Goal: Task Accomplishment & Management: Manage account settings

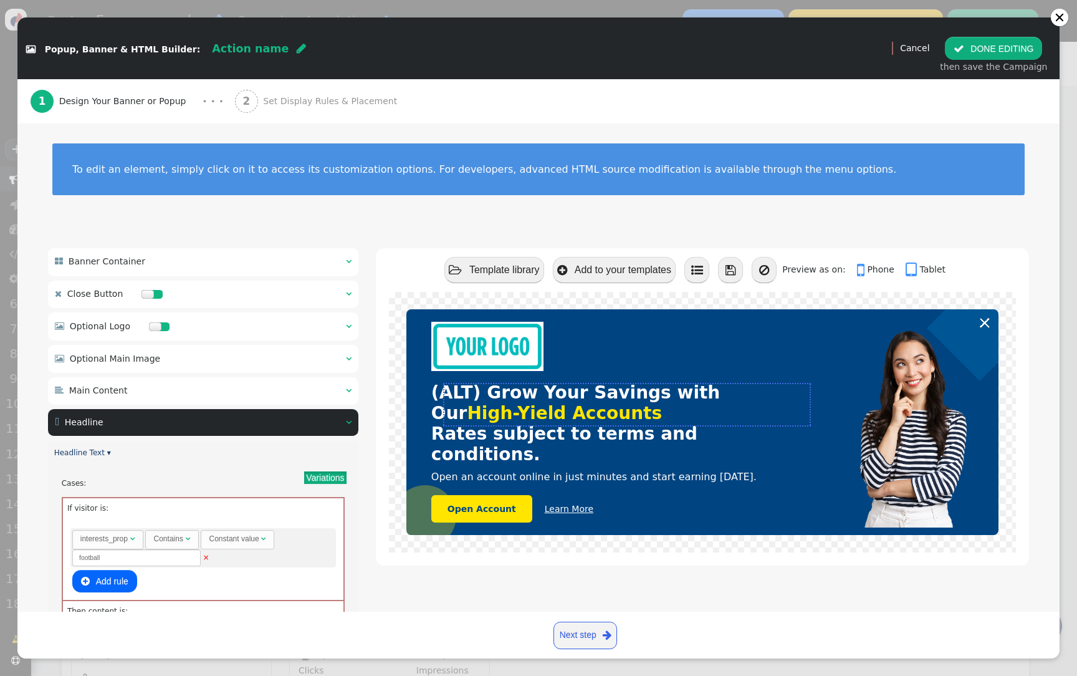
scroll to position [355, 0]
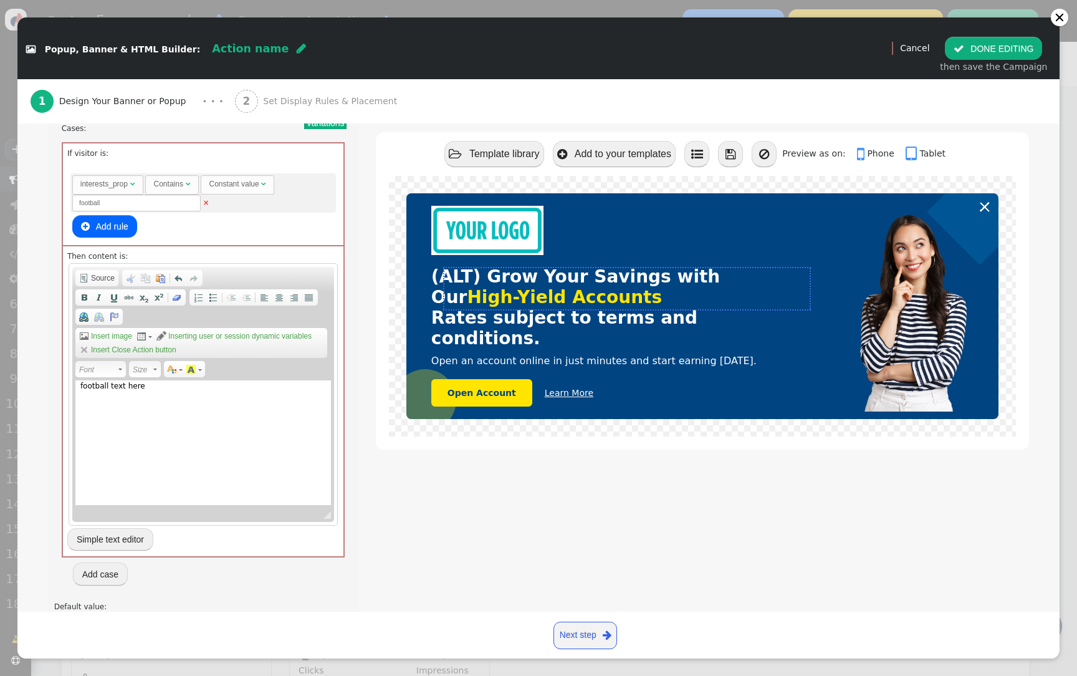
click at [987, 36] on div " DONE EDITING then save the Campaign" at bounding box center [993, 55] width 121 height 52
click at [985, 47] on button " DONE EDITING" at bounding box center [993, 48] width 97 height 22
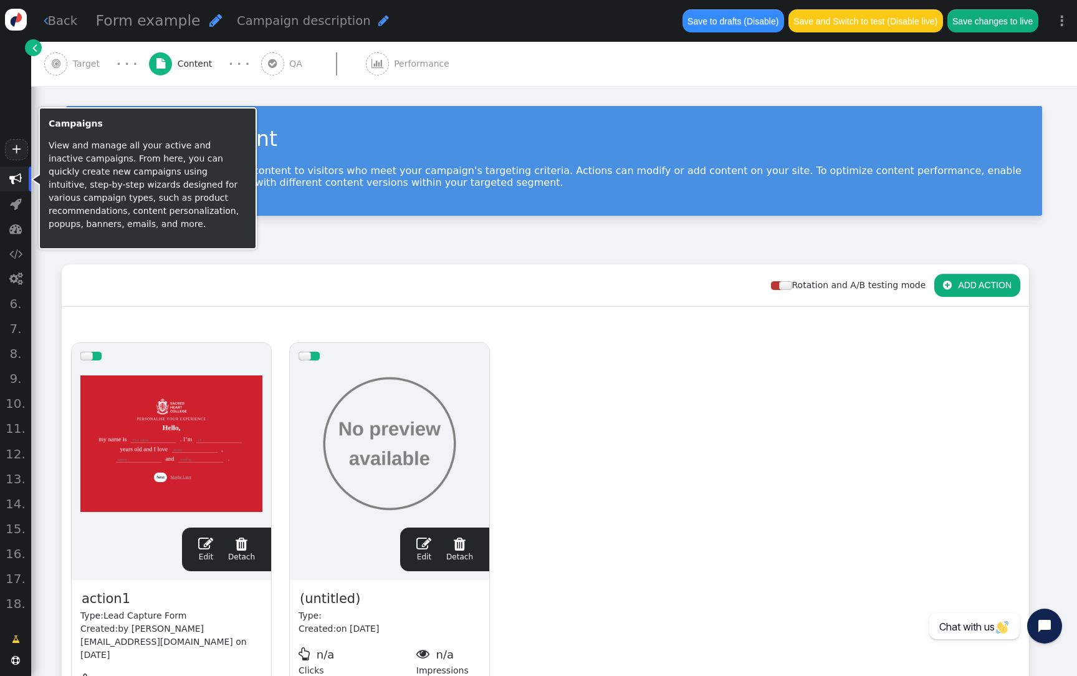
click at [14, 181] on span "" at bounding box center [15, 179] width 12 height 12
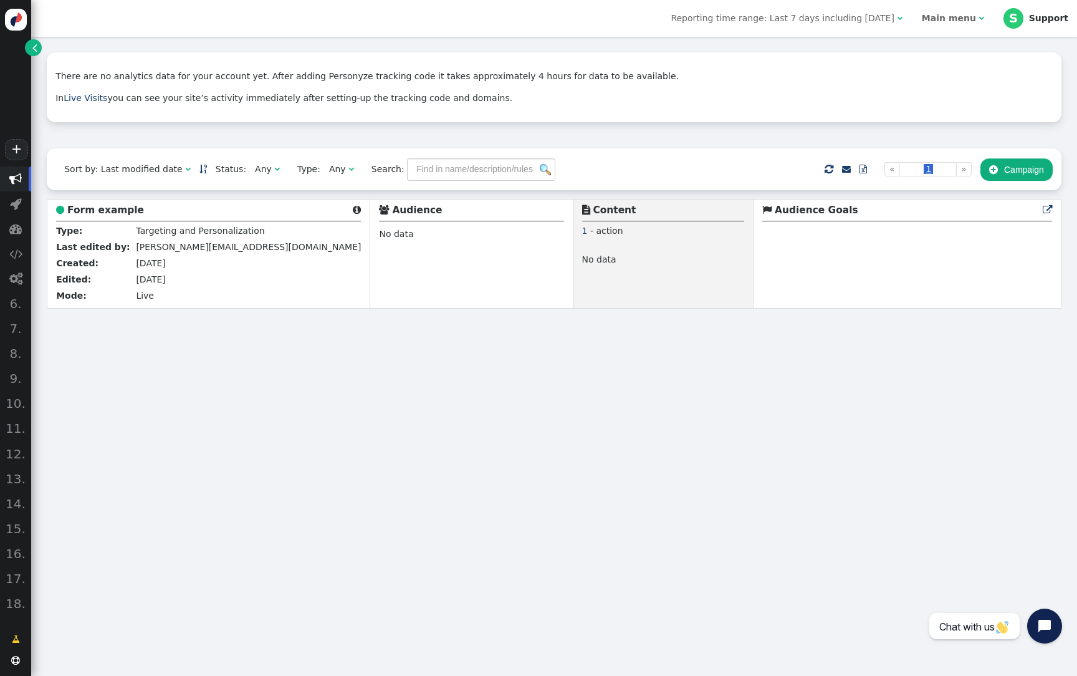
click at [948, 296] on td " Audience Goals  Product purchases" at bounding box center [908, 253] width 308 height 109
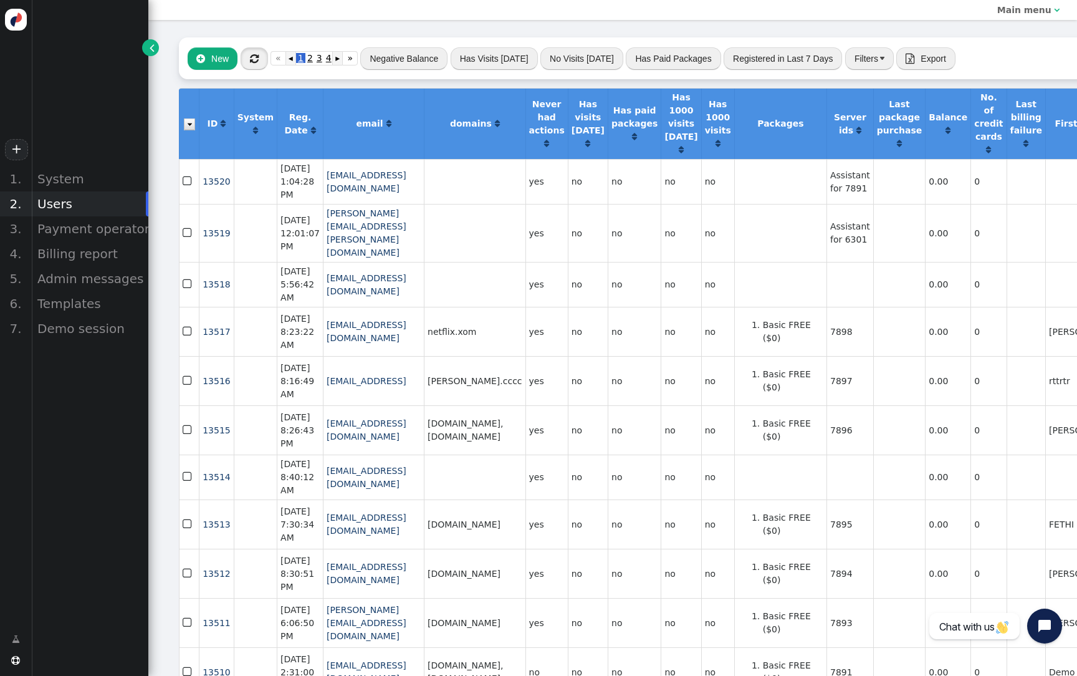
click at [259, 59] on button "" at bounding box center [254, 58] width 27 height 22
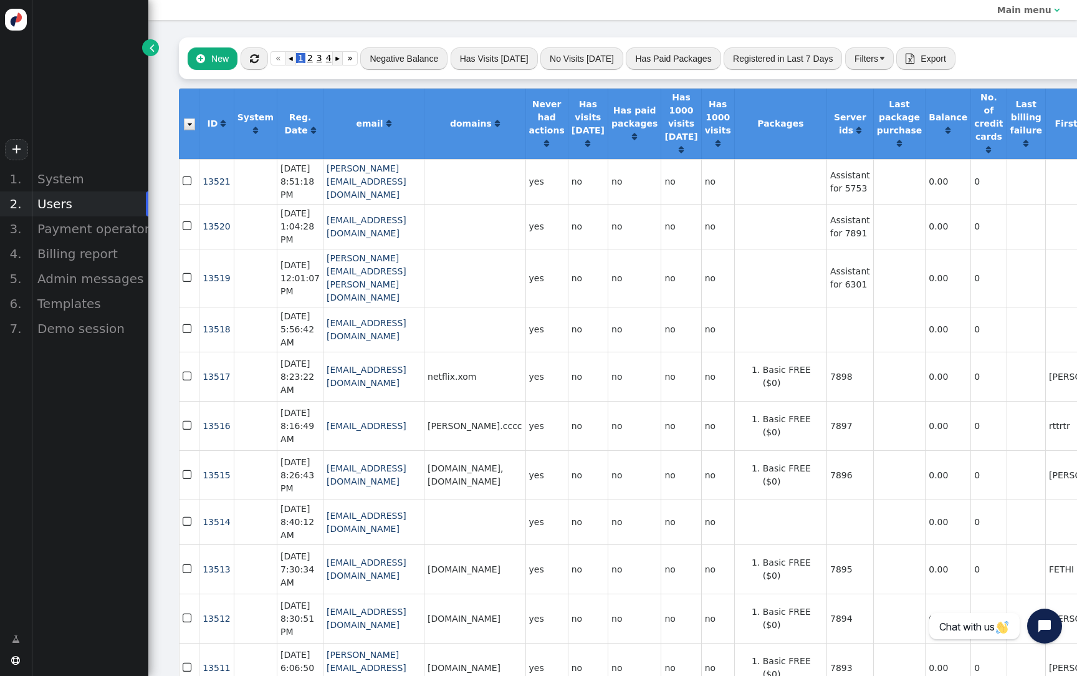
click at [261, 62] on button "" at bounding box center [254, 58] width 27 height 22
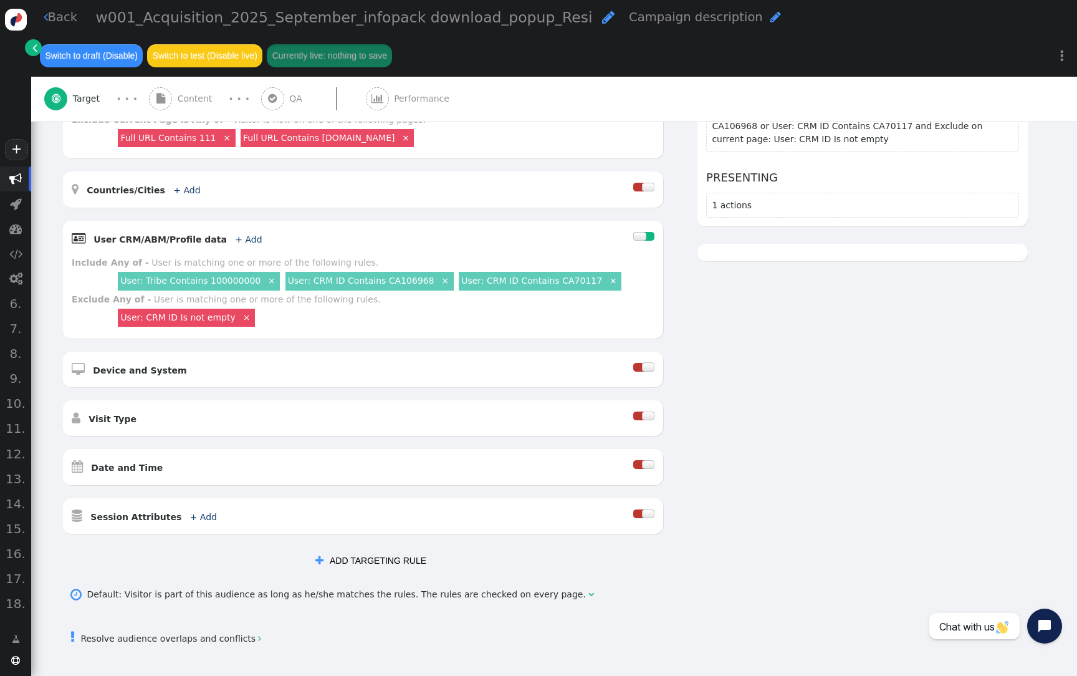
scroll to position [287, 0]
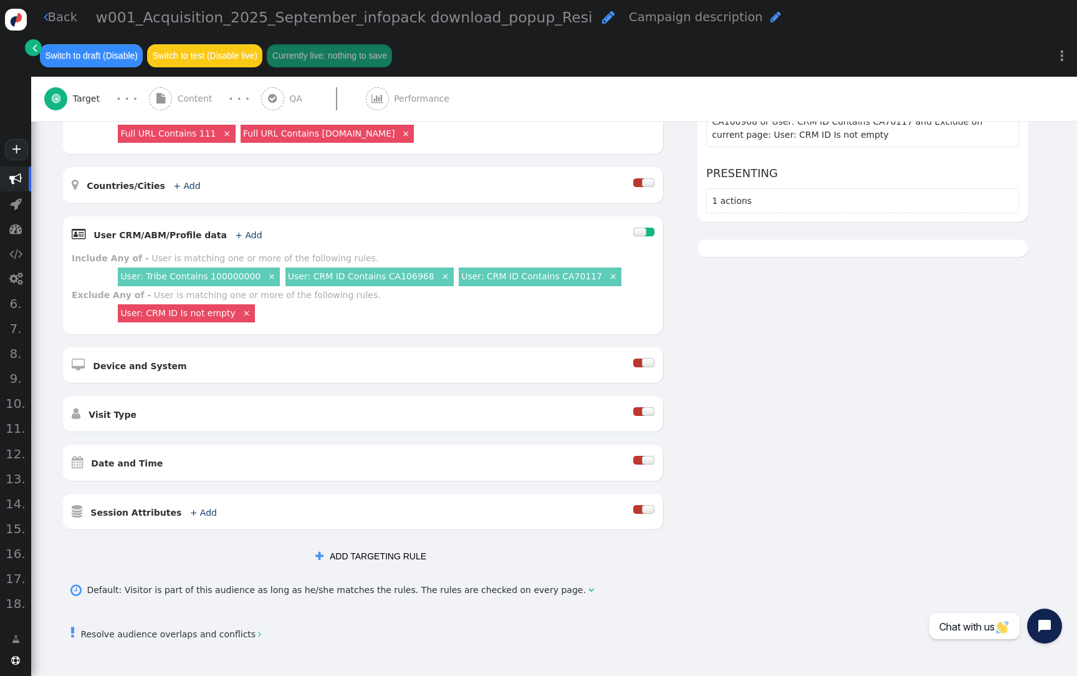
click at [419, 550] on button " ADD TARGETING RULE" at bounding box center [371, 556] width 128 height 22
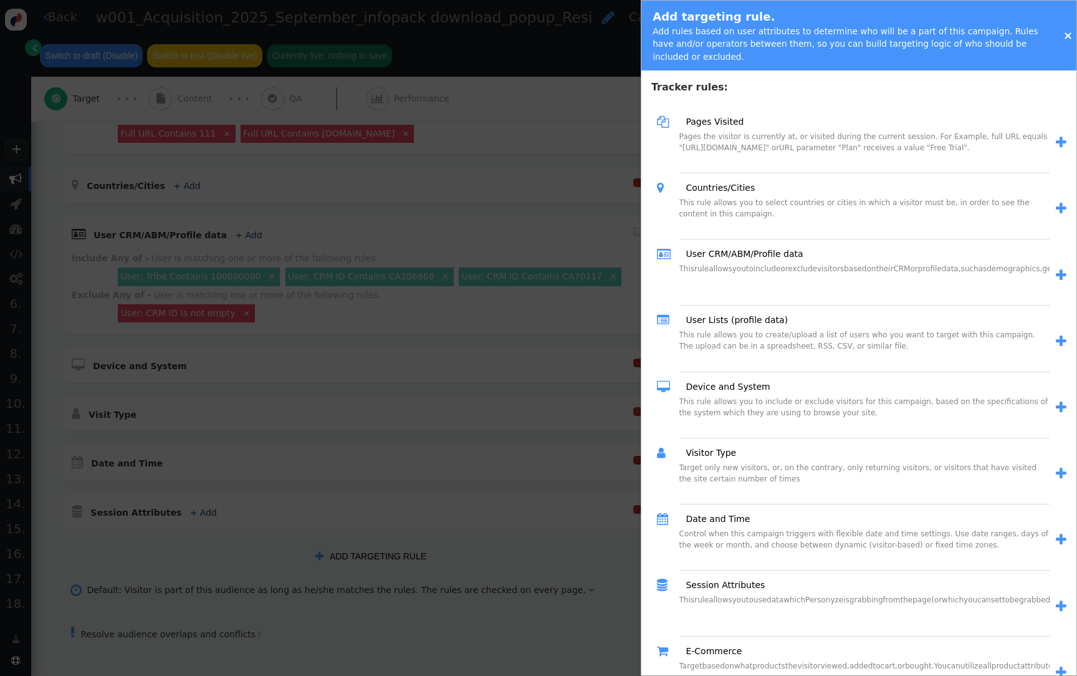
scroll to position [16, 0]
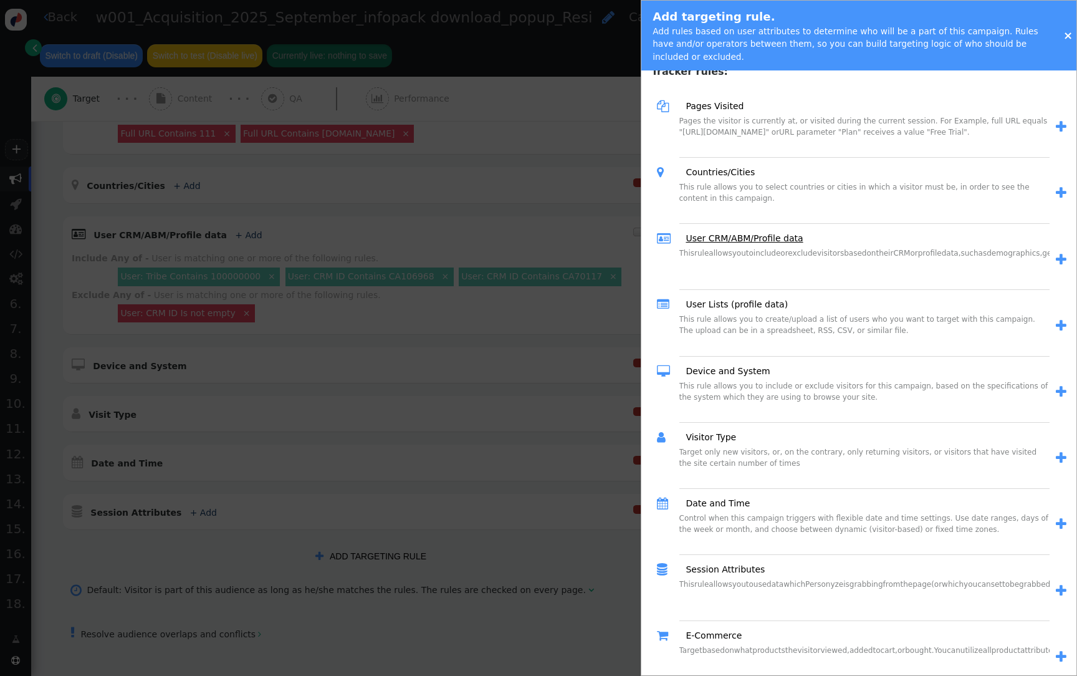
click at [762, 245] on link "User CRM/ABM/Profile data" at bounding box center [740, 238] width 126 height 13
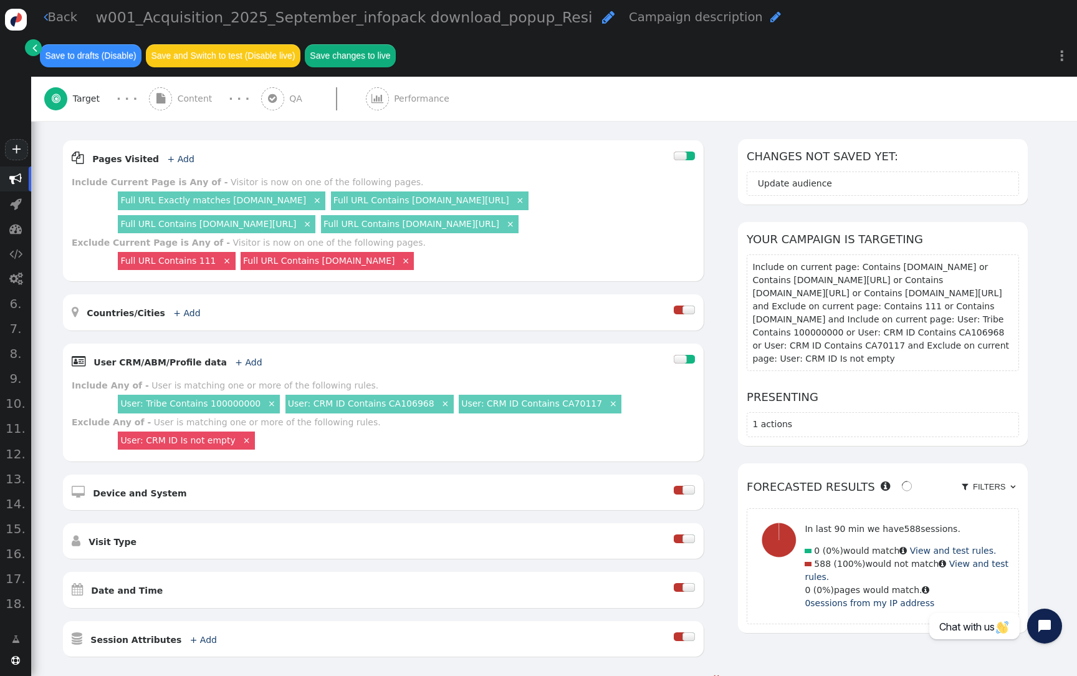
scroll to position [23, 0]
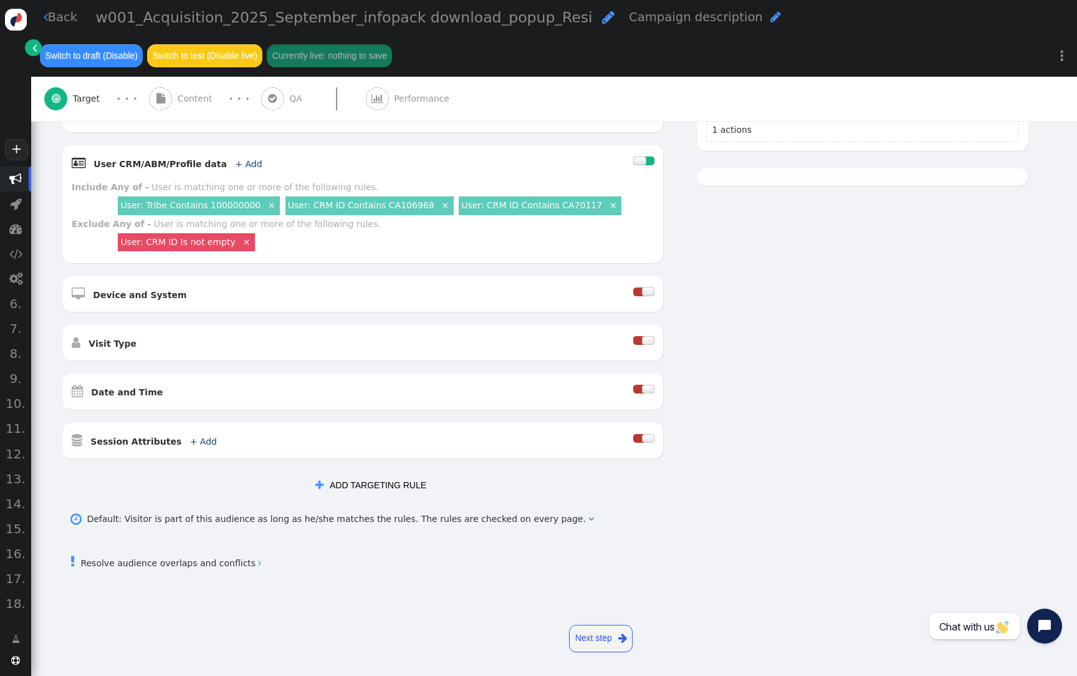
scroll to position [358, 0]
click at [387, 479] on button " ADD TARGETING RULE" at bounding box center [371, 485] width 128 height 22
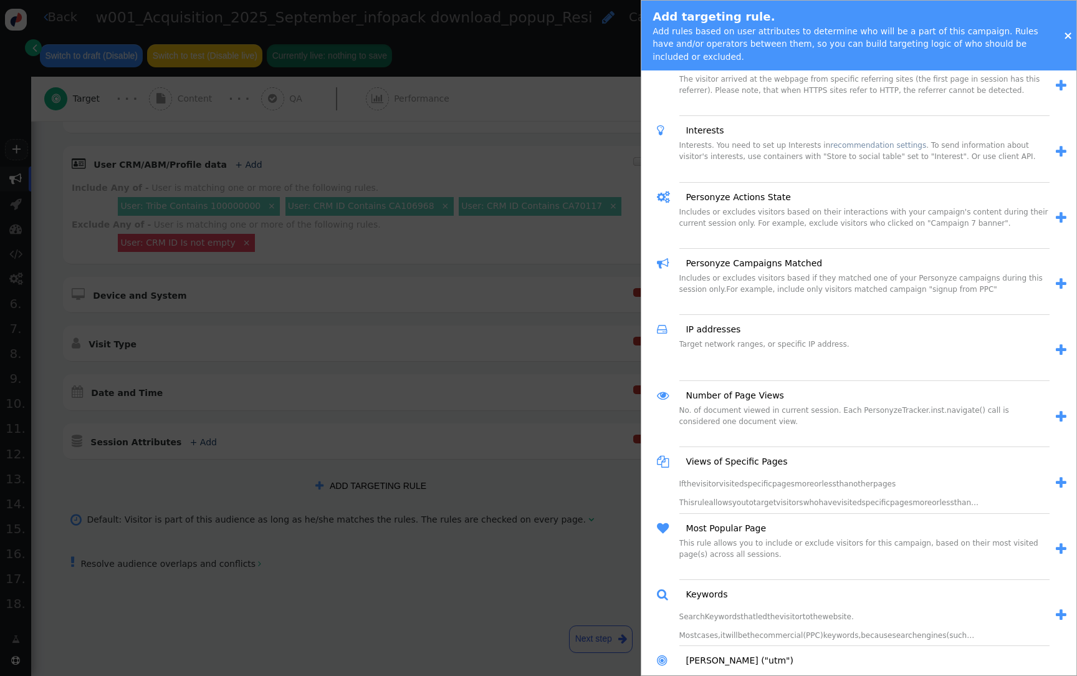
scroll to position [853, 0]
click at [547, 500] on div at bounding box center [538, 338] width 1077 height 676
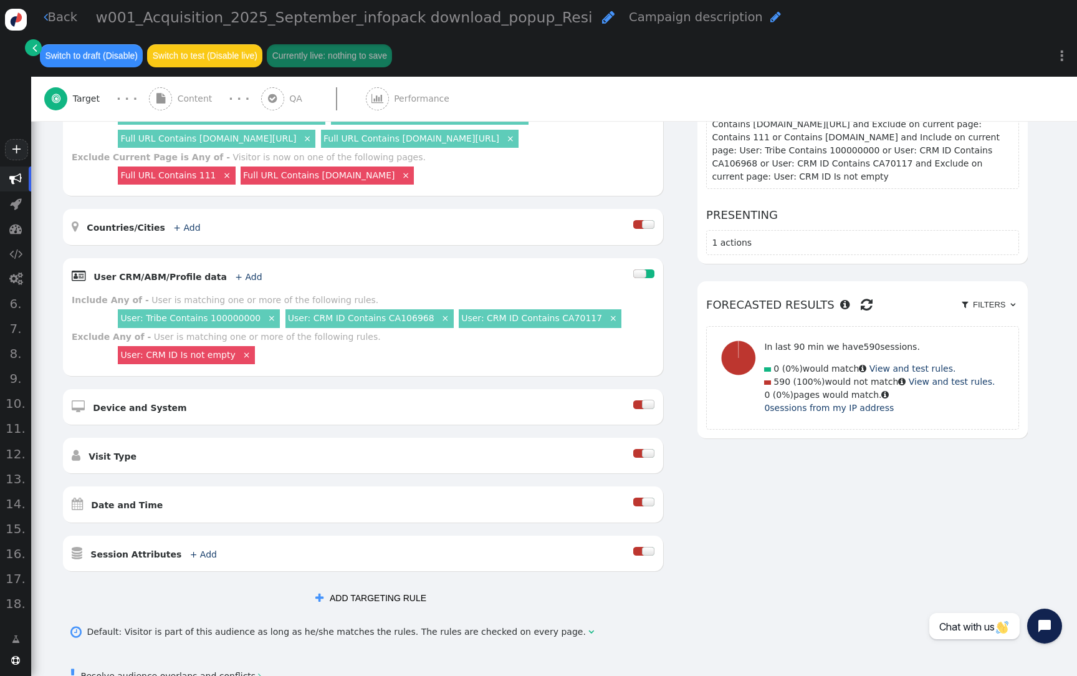
scroll to position [249, 0]
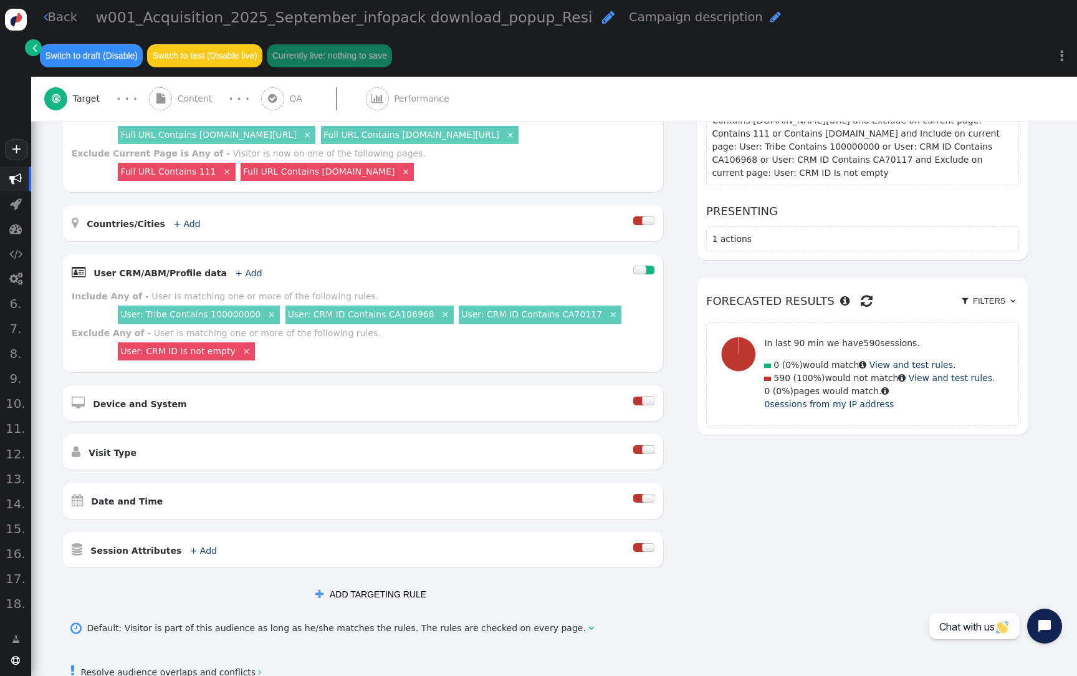
click at [412, 588] on button " ADD TARGETING RULE" at bounding box center [371, 594] width 128 height 22
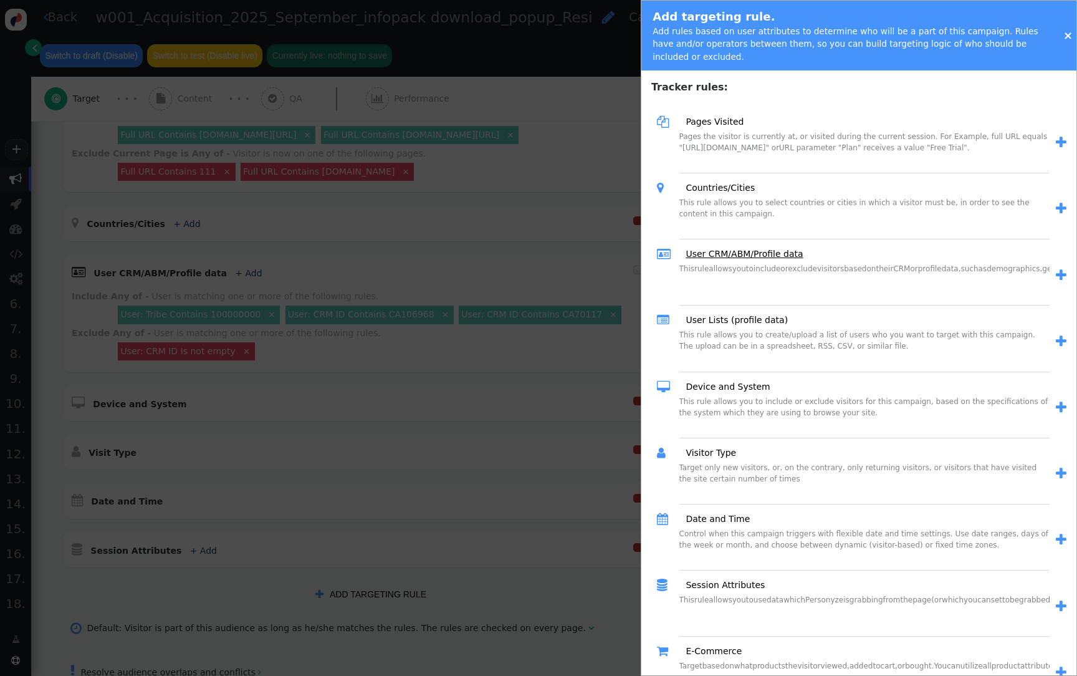
click at [764, 261] on link "User CRM/ABM/Profile data" at bounding box center [740, 253] width 126 height 13
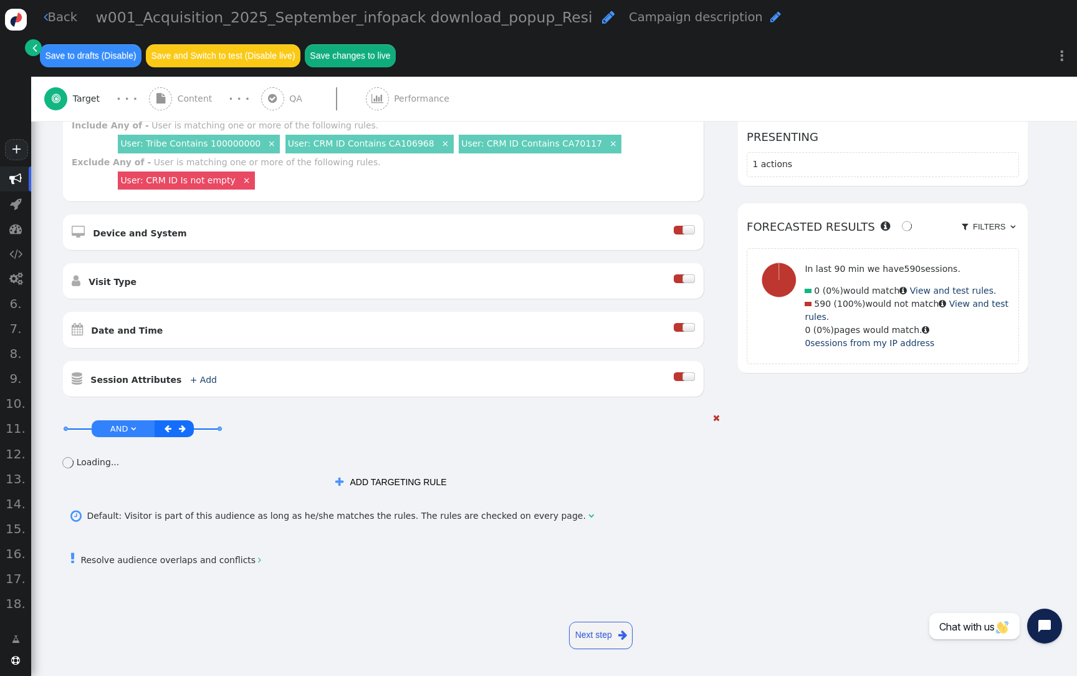
scroll to position [421, 0]
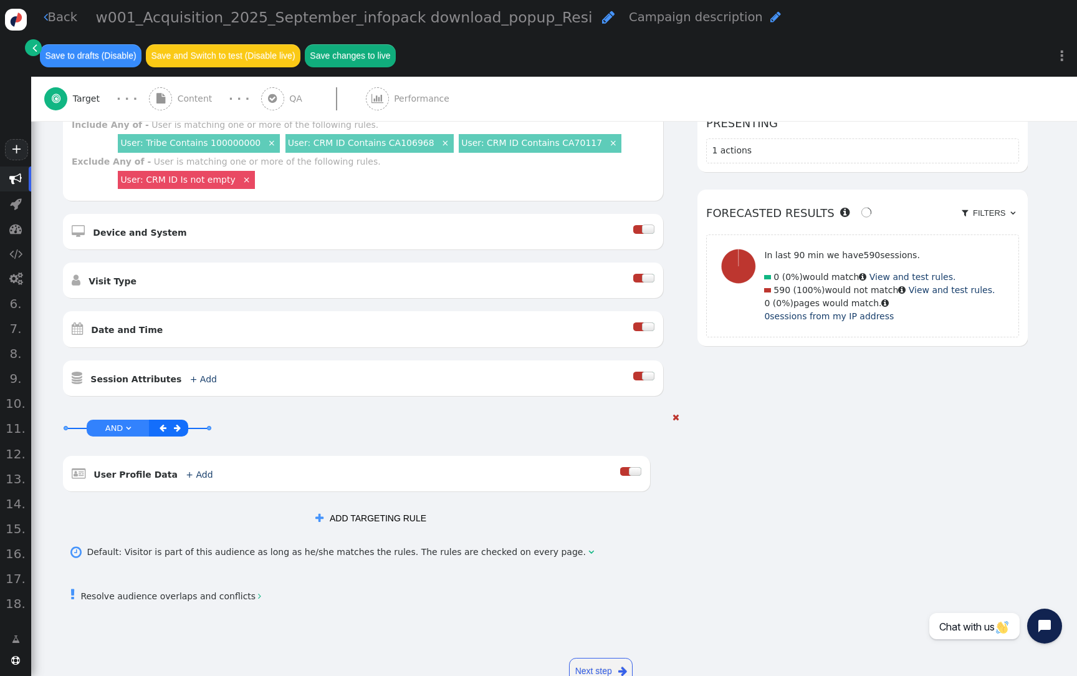
click at [122, 423] on span "AND" at bounding box center [114, 427] width 18 height 9
click at [189, 474] on link "+ Add" at bounding box center [199, 474] width 27 height 10
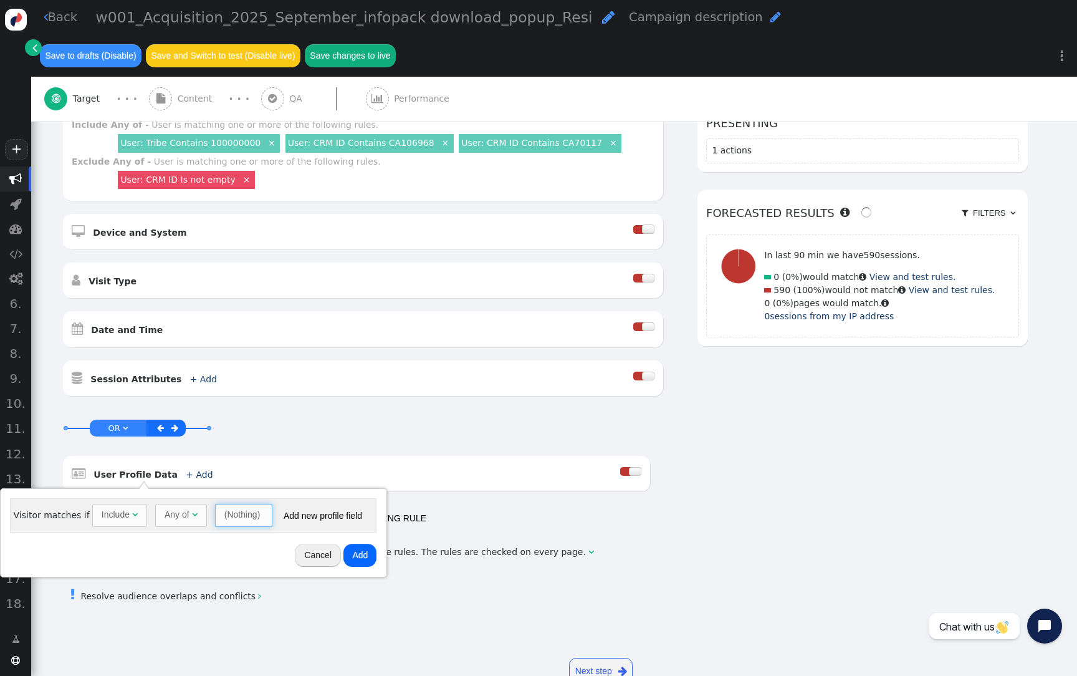
click at [240, 524] on span "(Nothing) " at bounding box center [243, 515] width 57 height 22
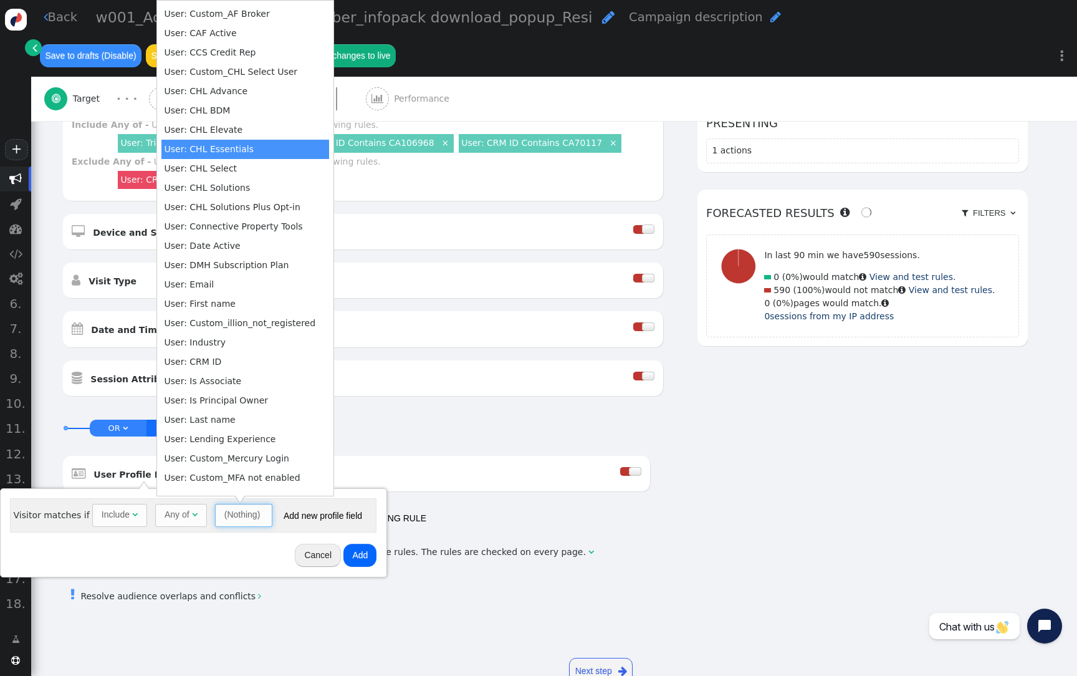
scroll to position [155, 0]
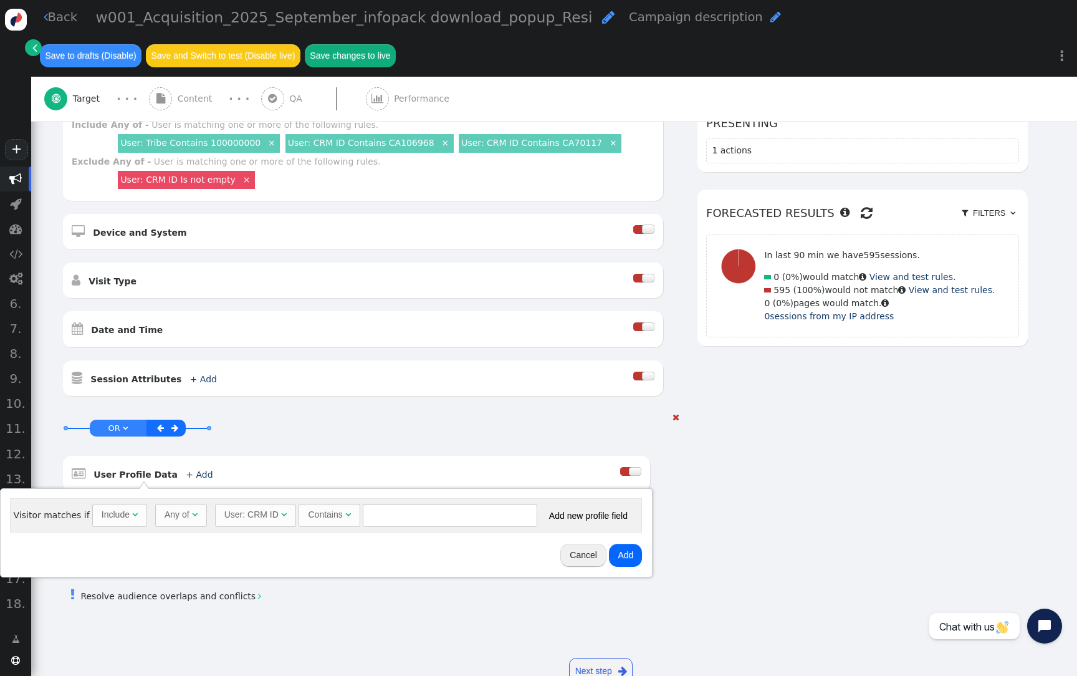
click at [296, 443] on div "AND OR XOR OR     User Profile Data + Add  Include Any of - User is matchi…" at bounding box center [363, 458] width 602 height 94
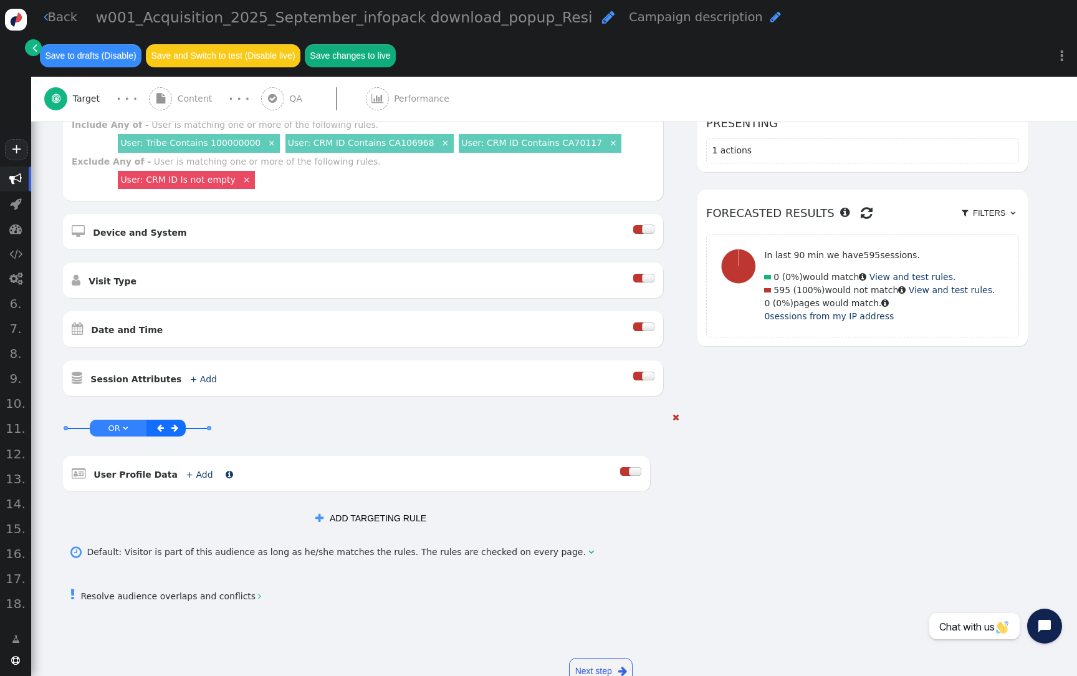
click at [188, 476] on link "+ Add" at bounding box center [199, 474] width 27 height 10
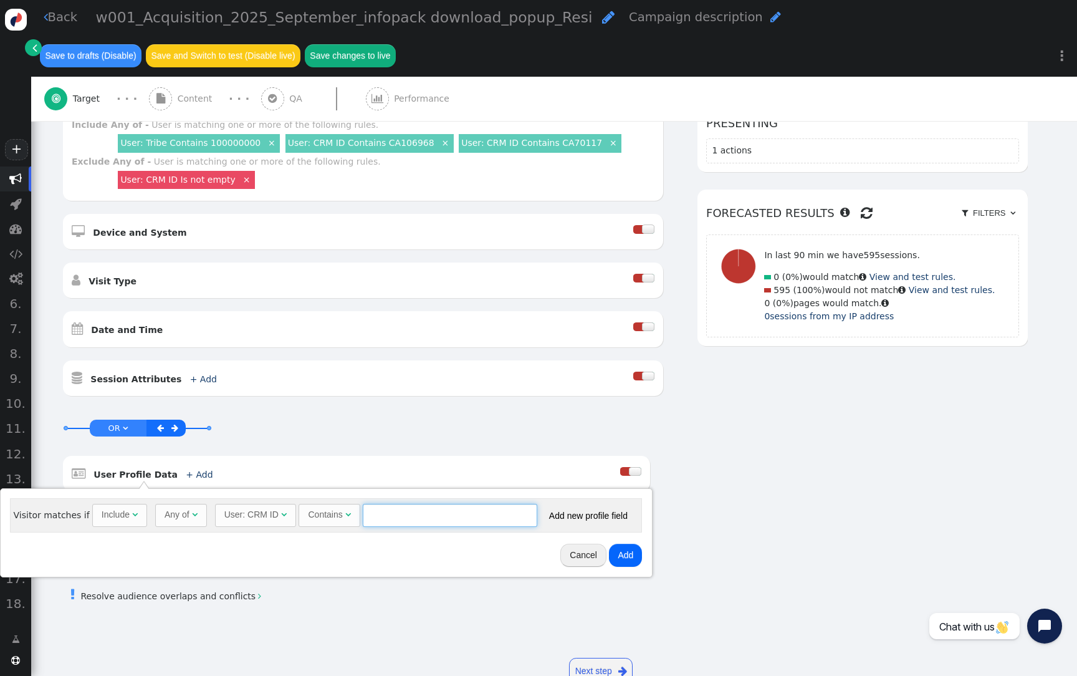
click at [445, 521] on input "text" at bounding box center [450, 515] width 175 height 22
paste input "CA106968"
type input "CA106968"
click at [617, 555] on button "Add" at bounding box center [625, 555] width 33 height 22
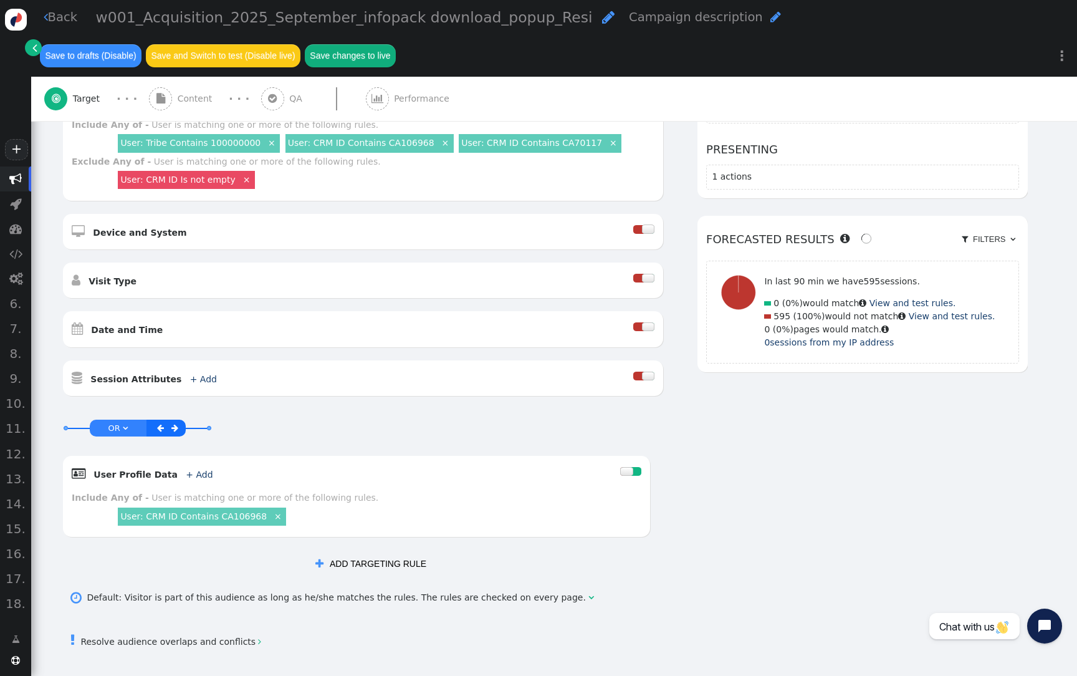
click at [547, 138] on link "User: CRM ID Contains CA70117" at bounding box center [531, 143] width 141 height 10
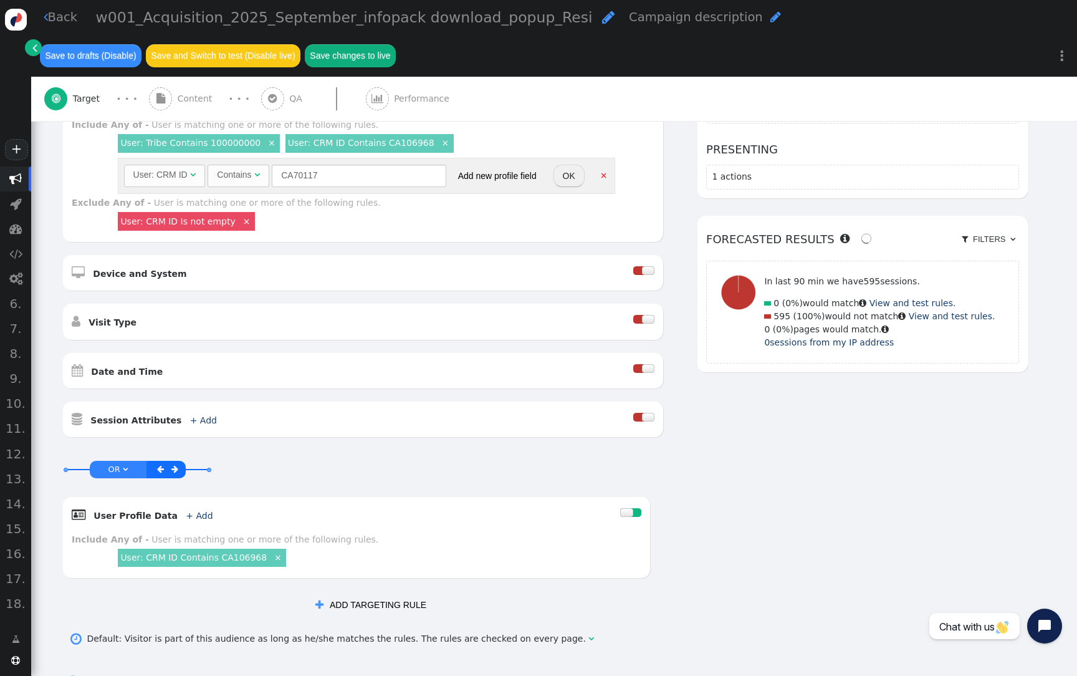
click at [297, 183] on input "CA70117" at bounding box center [359, 176] width 175 height 22
click at [186, 519] on link "+ Add" at bounding box center [199, 516] width 27 height 10
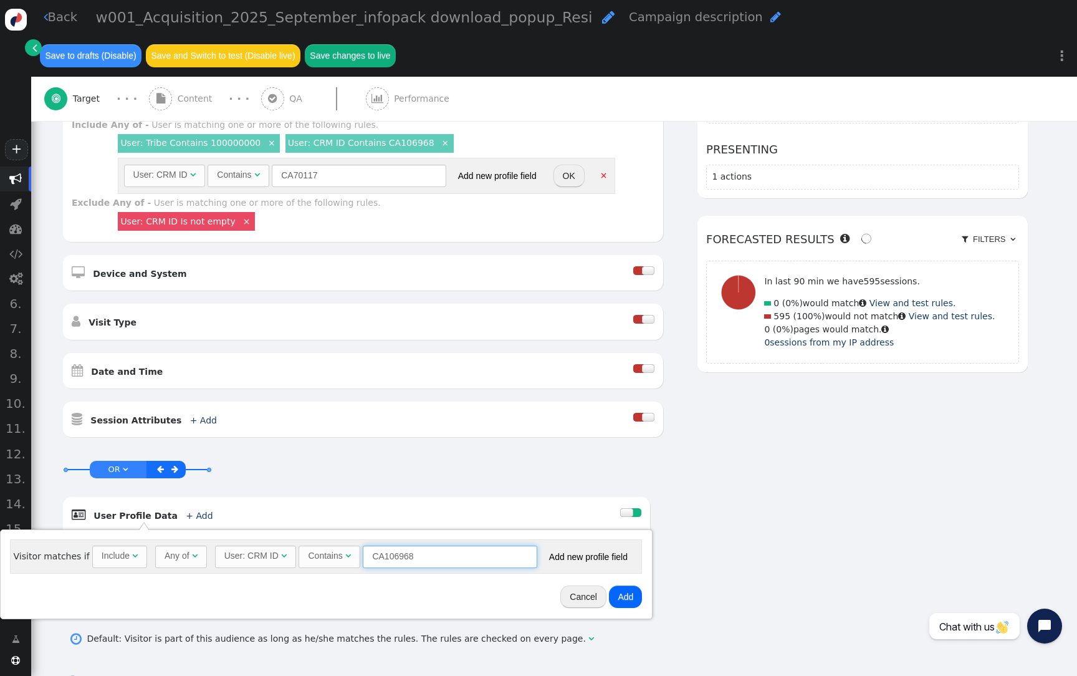
click at [488, 559] on input "CA106968" at bounding box center [450, 556] width 175 height 22
paste input "CA70117"
type input "CA70117"
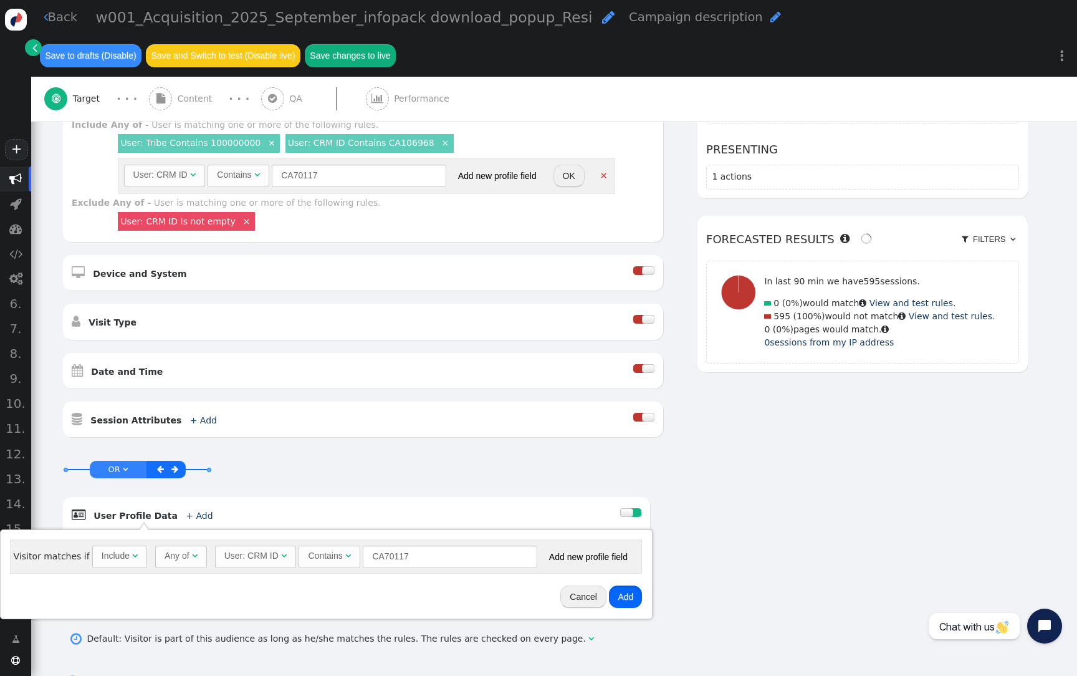
click at [633, 595] on button "Add" at bounding box center [625, 596] width 33 height 22
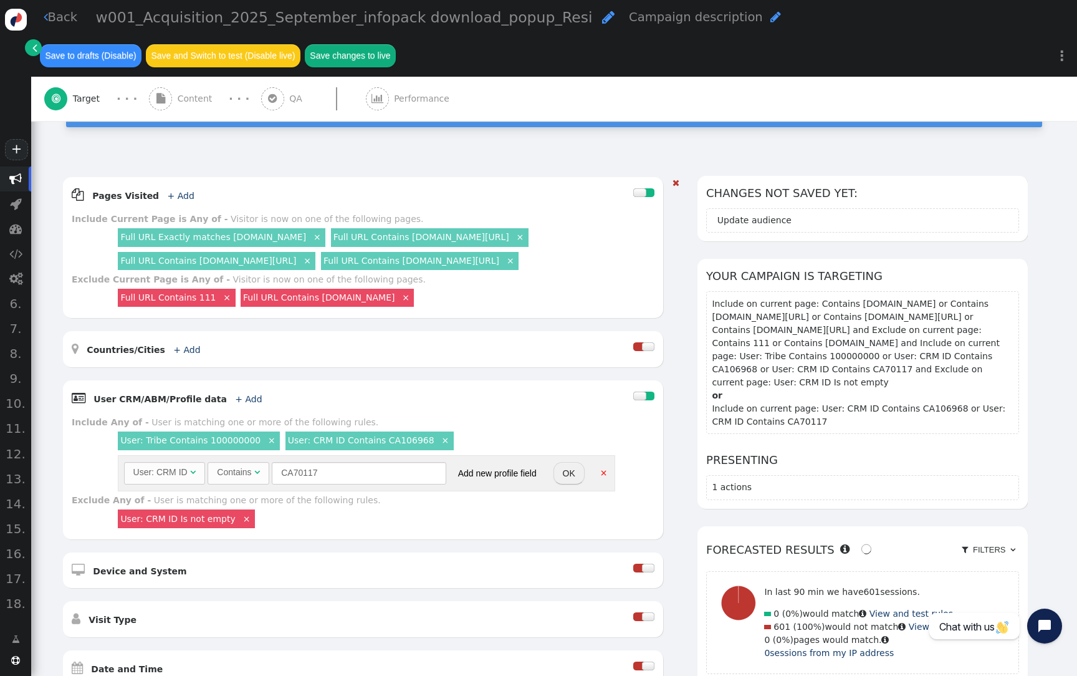
scroll to position [109, 0]
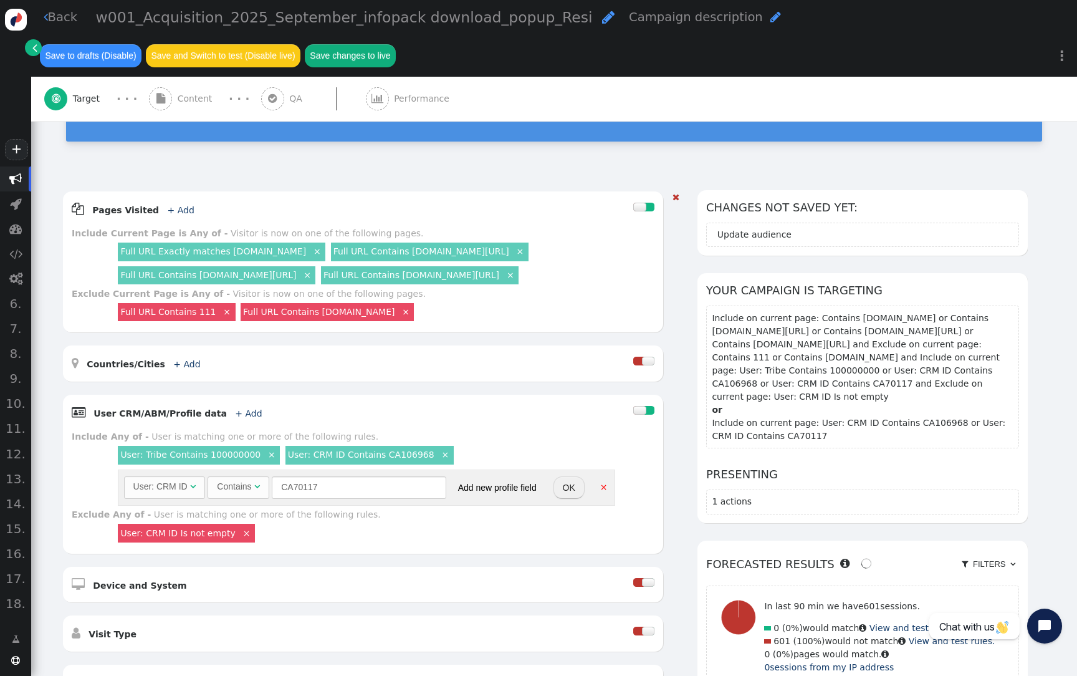
click at [281, 251] on link "Full URL Exactly matches www.connective.com.au" at bounding box center [213, 251] width 186 height 10
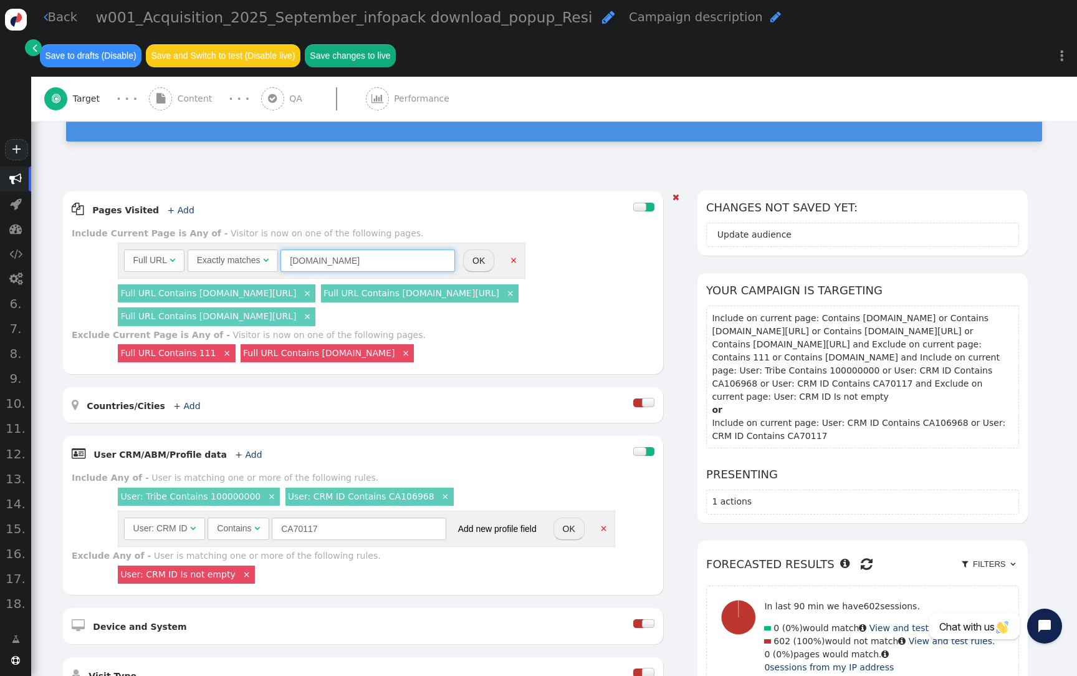
drag, startPoint x: 316, startPoint y: 261, endPoint x: 398, endPoint y: 261, distance: 81.7
click at [398, 261] on input "www.connective.com.au" at bounding box center [368, 260] width 175 height 22
click at [468, 262] on button "OK" at bounding box center [478, 260] width 31 height 22
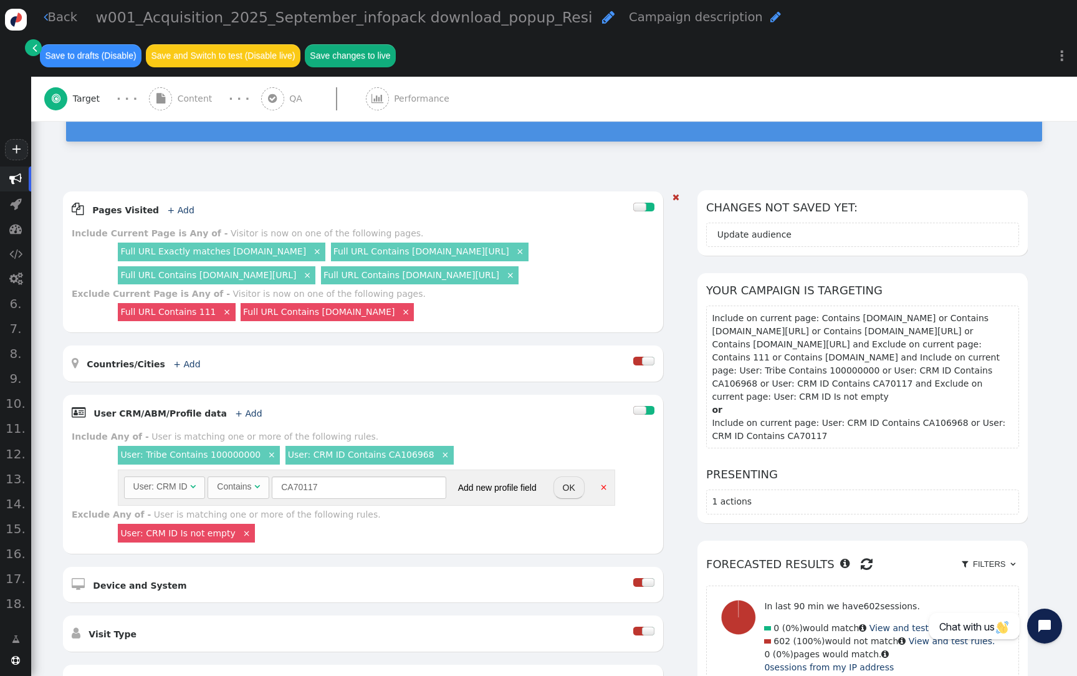
click at [420, 252] on link "Full URL Contains www.connective.com.au/our-offering" at bounding box center [422, 251] width 176 height 10
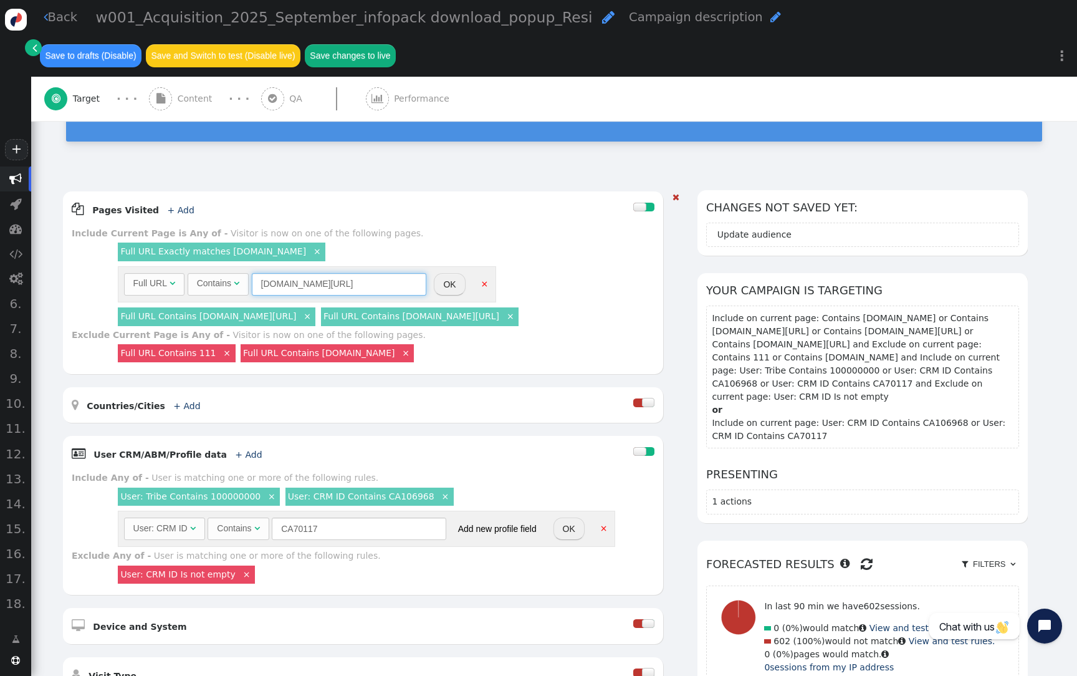
click at [374, 283] on input "www.connective.com.au/our-offering" at bounding box center [339, 284] width 175 height 22
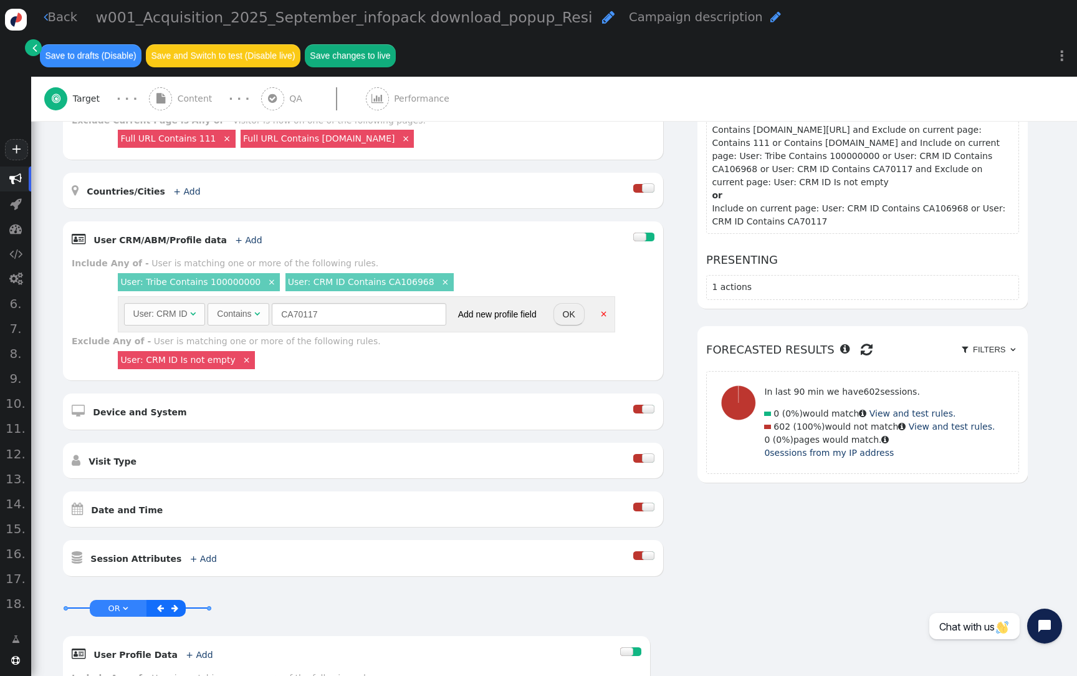
scroll to position [342, 0]
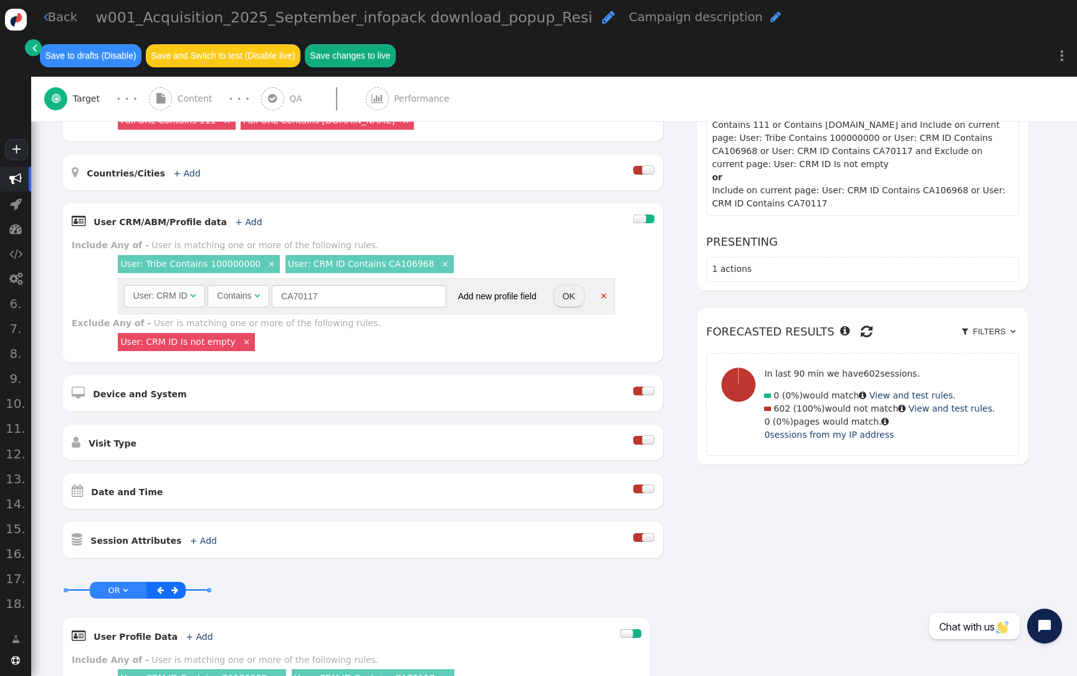
click at [554, 511] on div " Pages Visited + Add  Include Current Page is Any of - Visitor is now on one …" at bounding box center [363, 258] width 600 height 599
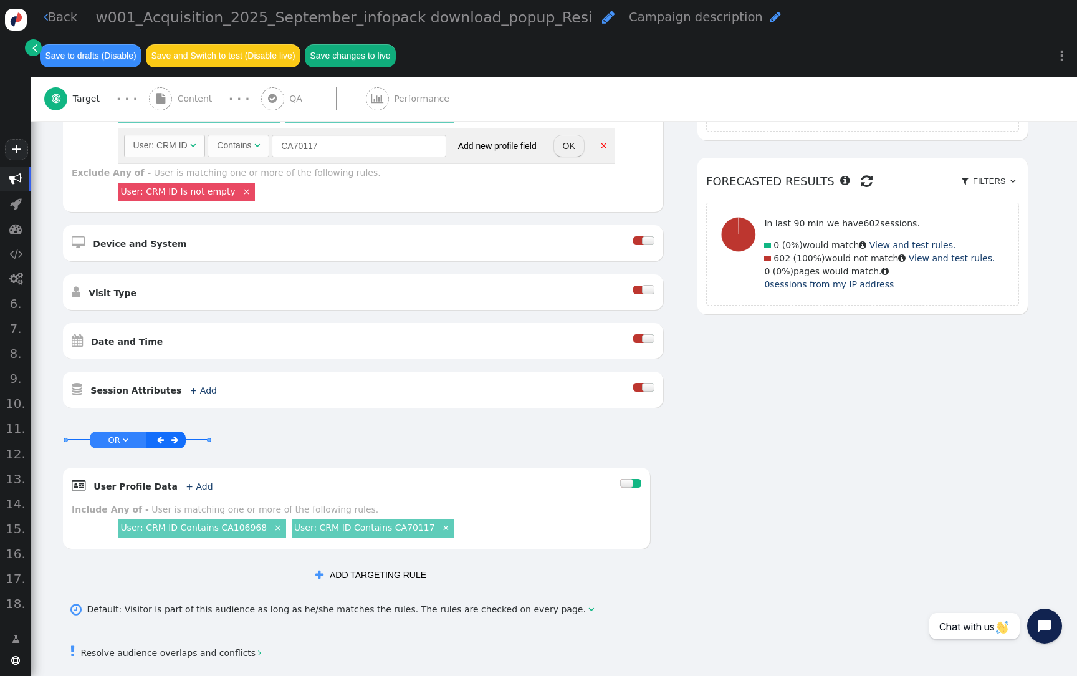
scroll to position [576, 0]
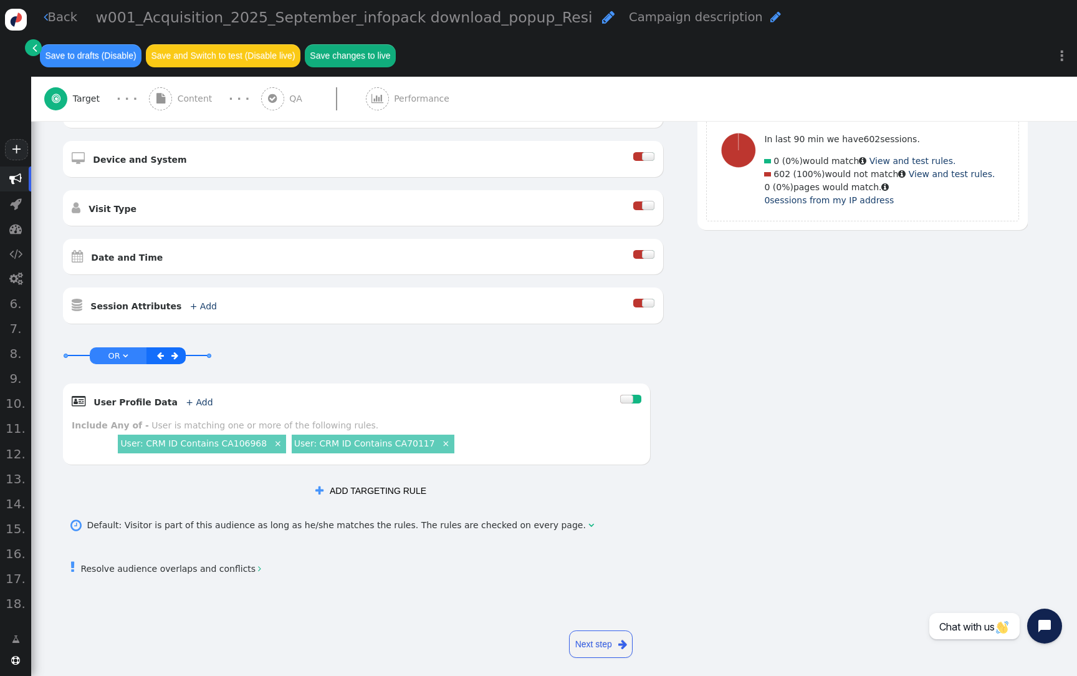
click at [435, 487] on button " ADD TARGETING RULE" at bounding box center [371, 490] width 128 height 22
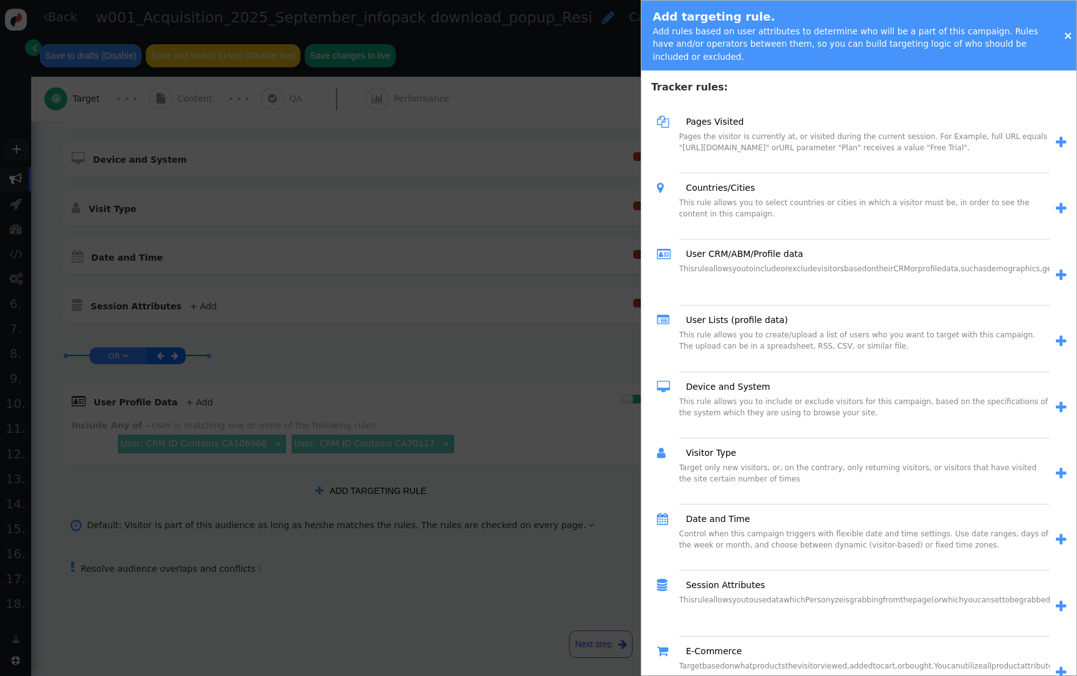
click at [701, 128] on div " Pages Visited" at bounding box center [853, 122] width 393 height 18
click at [701, 127] on link "Pages Visited" at bounding box center [710, 121] width 67 height 13
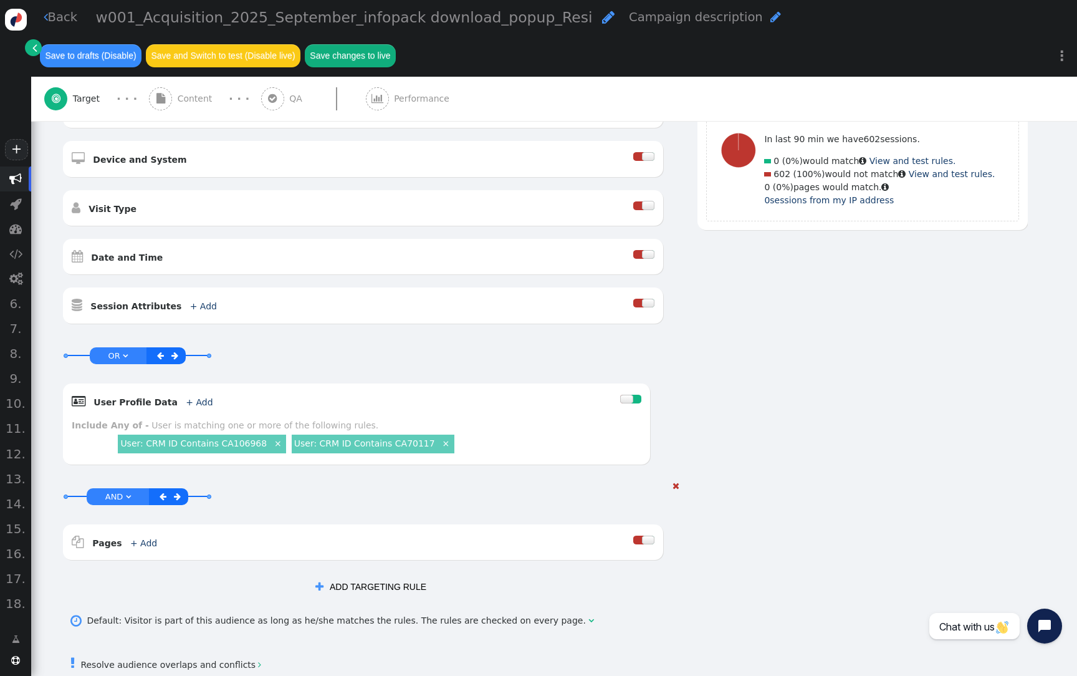
click at [166, 501] on span "" at bounding box center [163, 497] width 7 height 8
click at [181, 501] on span "" at bounding box center [177, 497] width 7 height 8
click at [166, 501] on span "" at bounding box center [163, 497] width 7 height 8
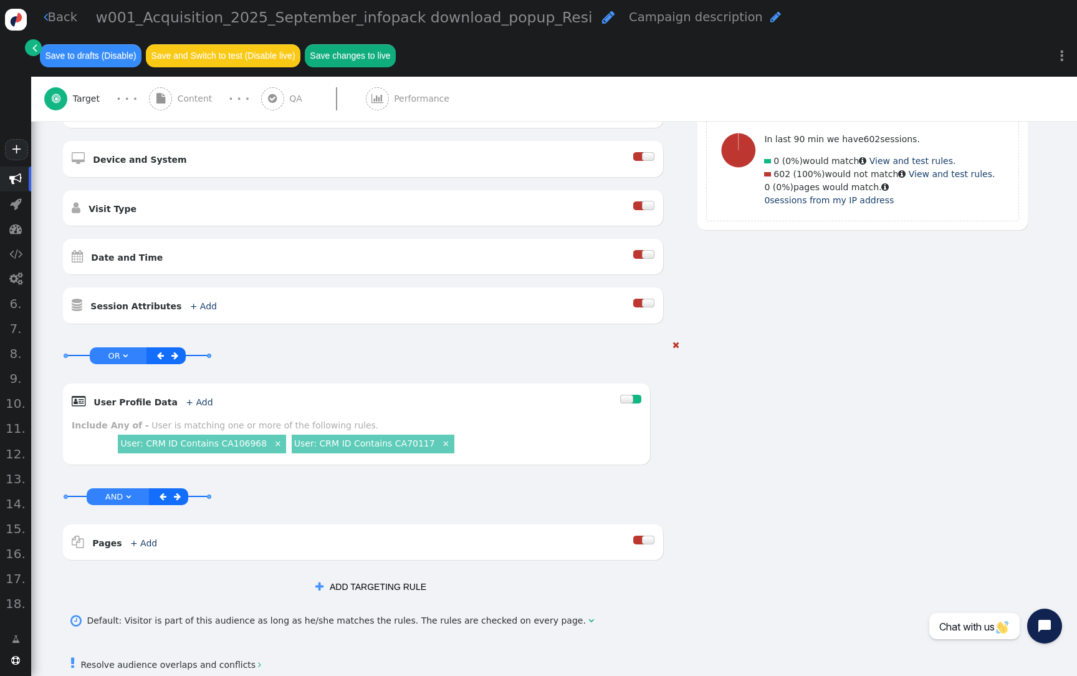
click at [178, 356] on span "" at bounding box center [174, 356] width 7 height 8
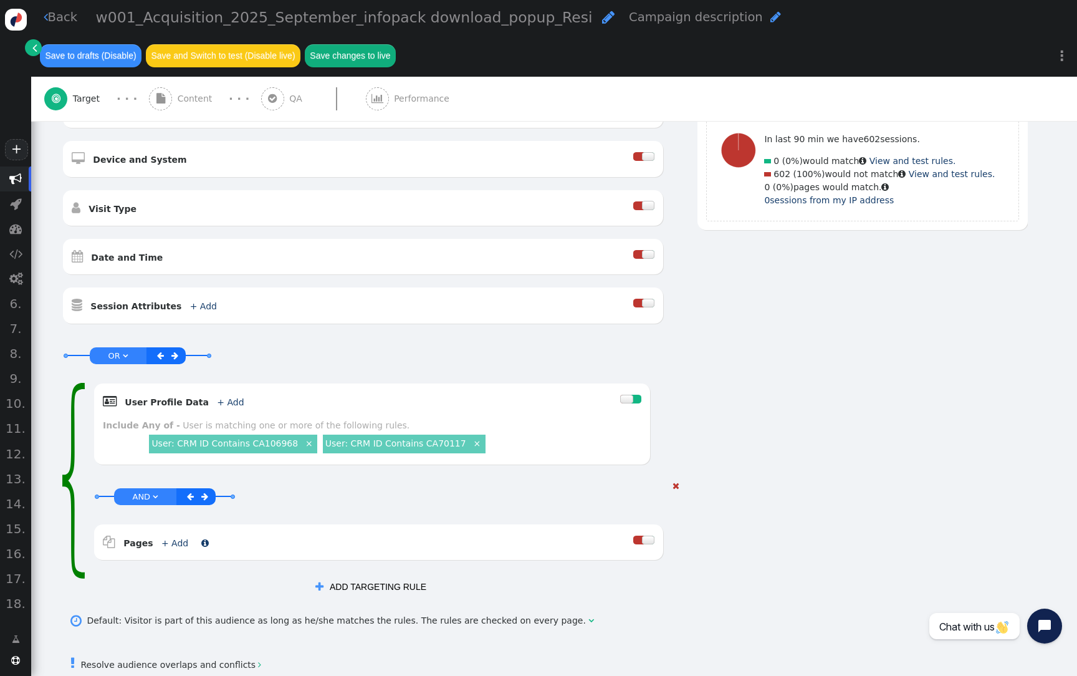
click at [171, 548] on link "+ Add" at bounding box center [174, 543] width 27 height 10
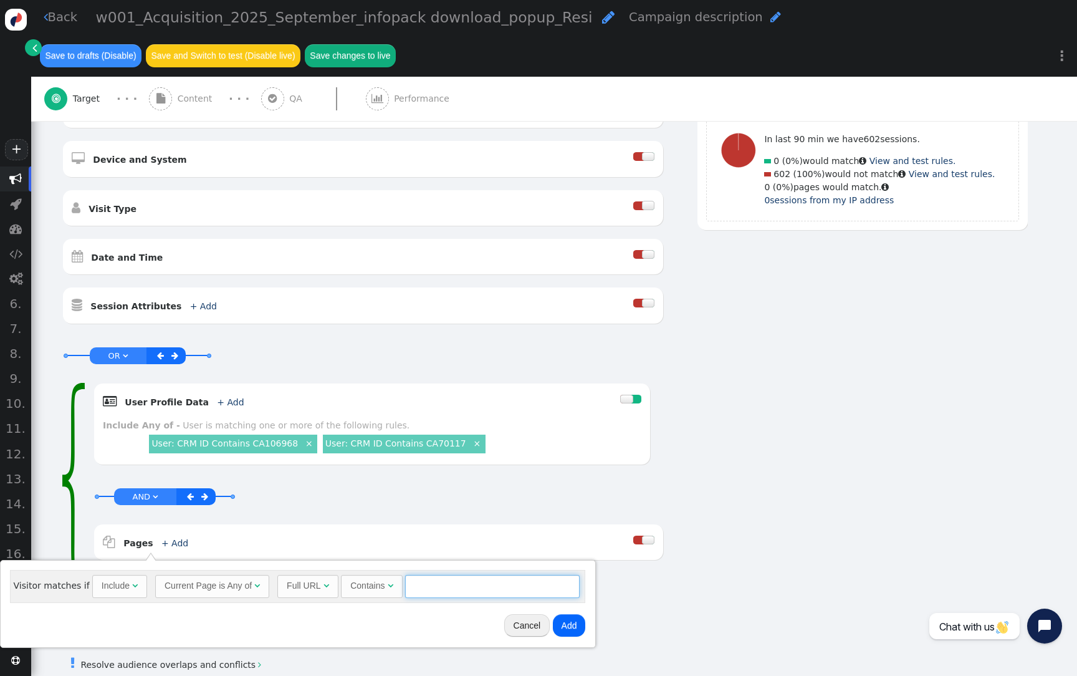
click at [479, 593] on input "text" at bounding box center [492, 586] width 175 height 22
paste input "www.connective.com.au/our-offering"
type input "www.connective.com.au/our-offering"
click at [557, 634] on button "Add" at bounding box center [569, 625] width 33 height 22
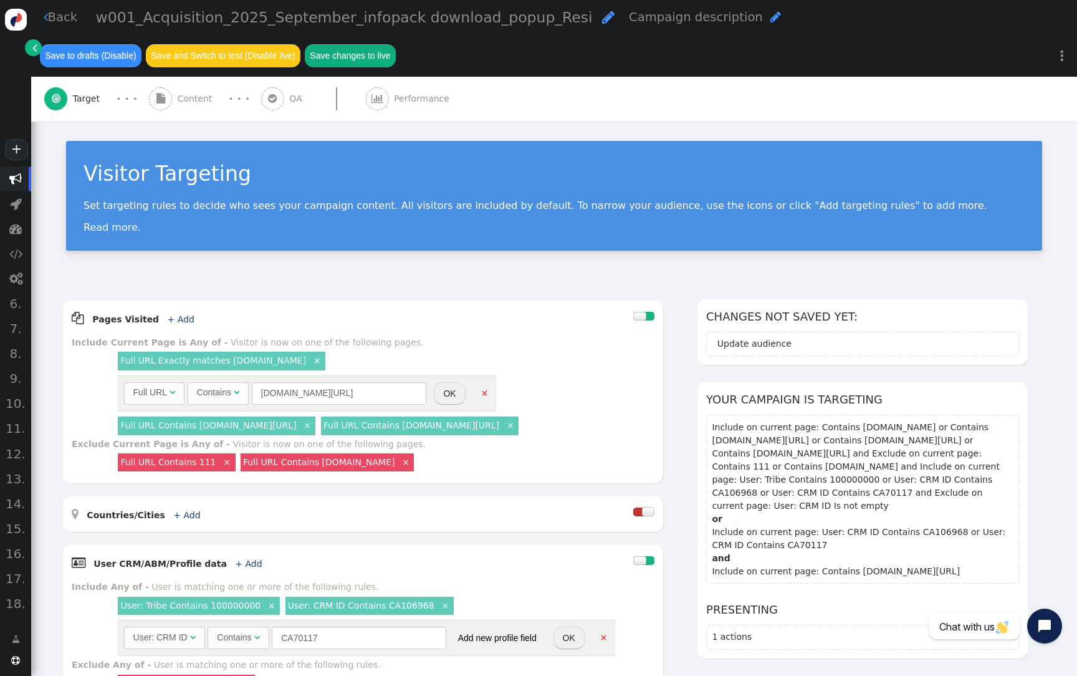
scroll to position [0, 0]
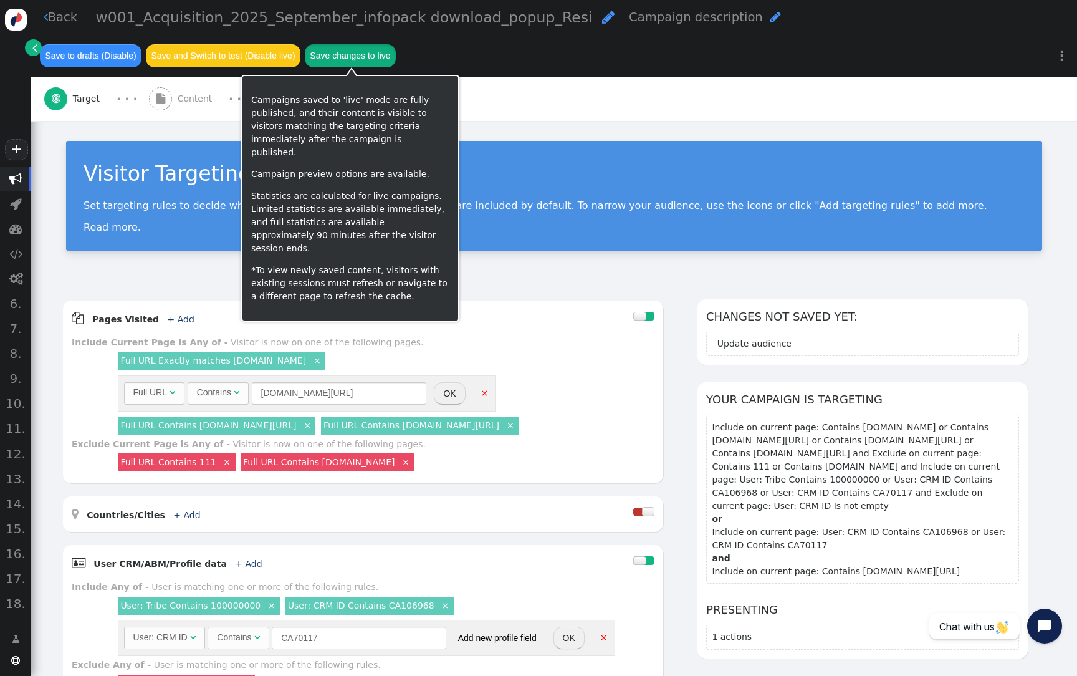
click at [366, 60] on button "Save changes to live" at bounding box center [350, 55] width 91 height 22
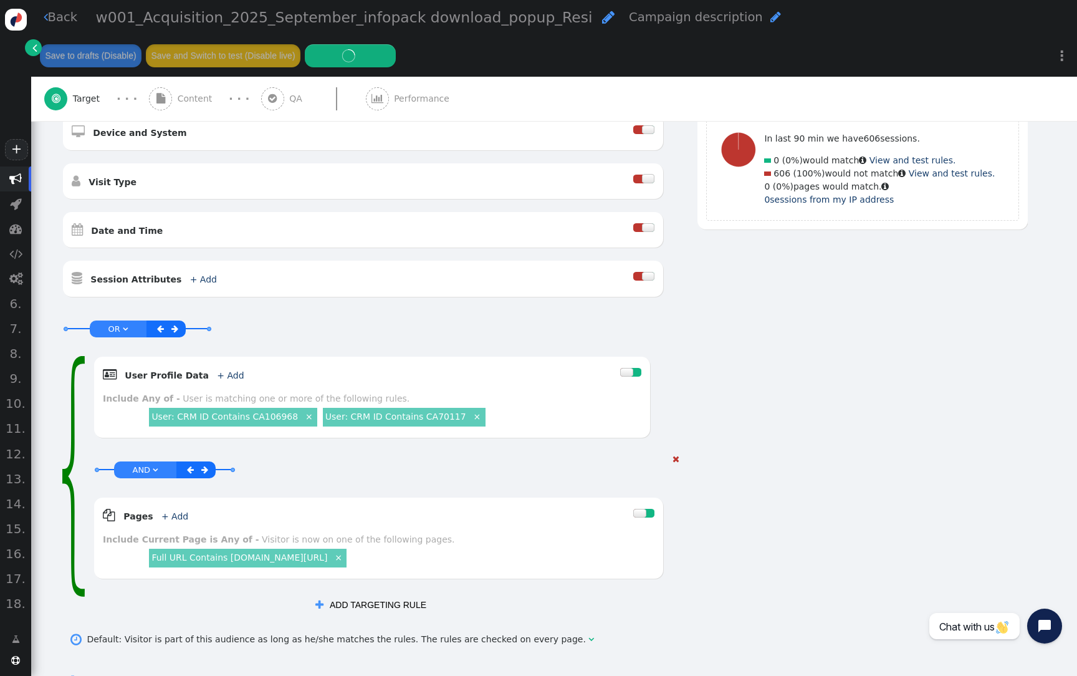
scroll to position [597, 0]
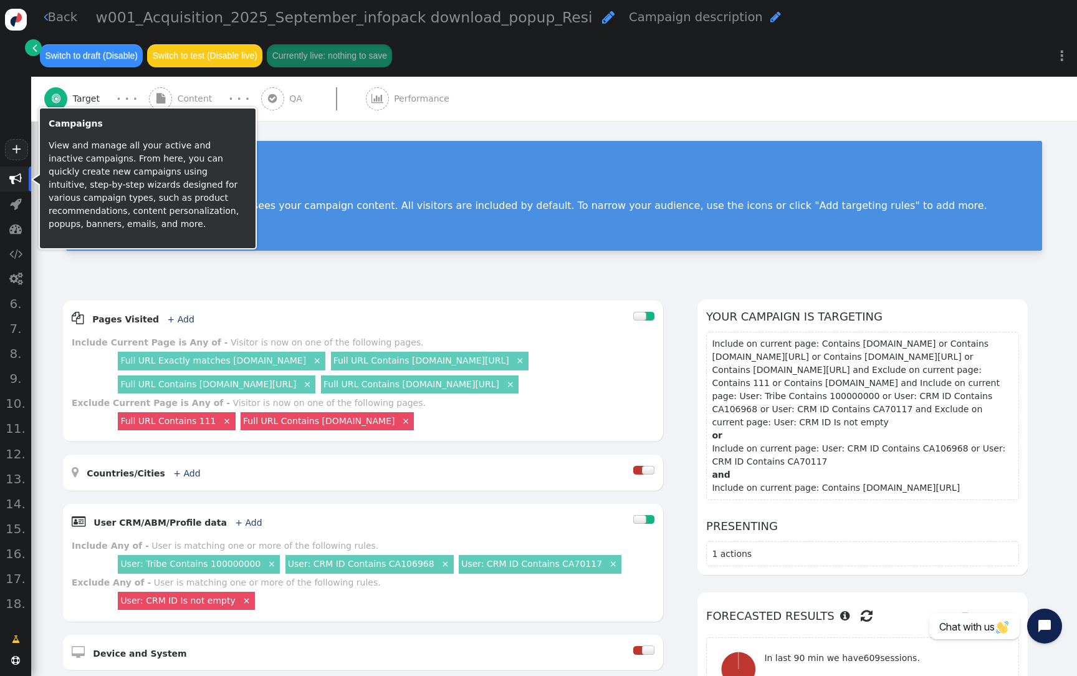
click at [18, 181] on span "" at bounding box center [15, 179] width 12 height 12
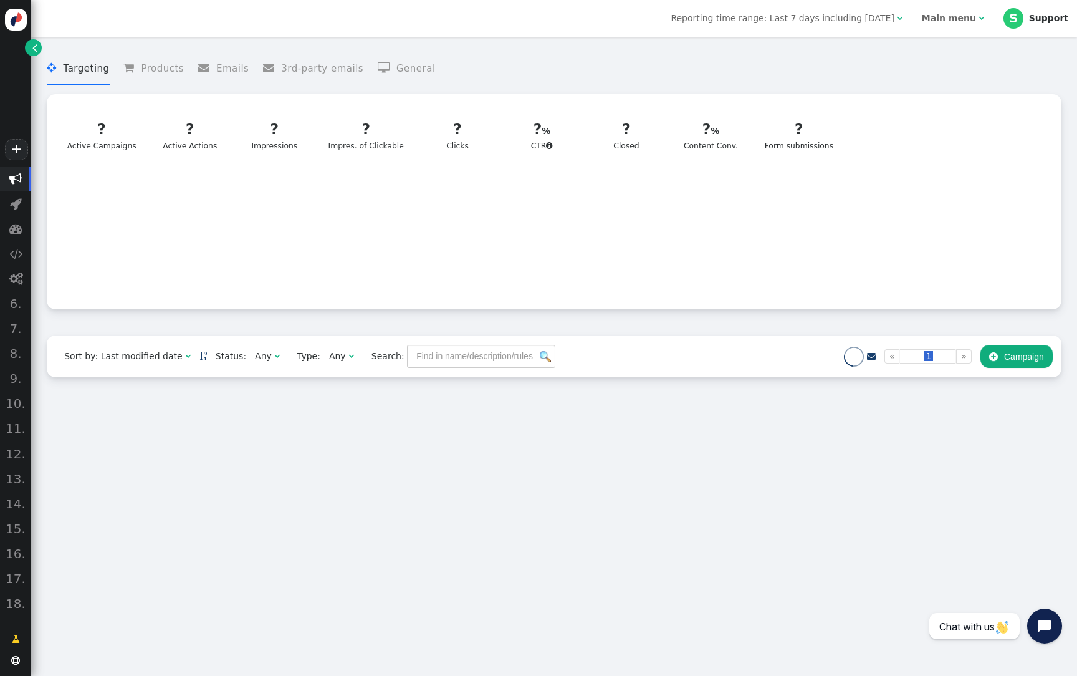
click at [943, 16] on b "Main menu" at bounding box center [949, 18] width 54 height 10
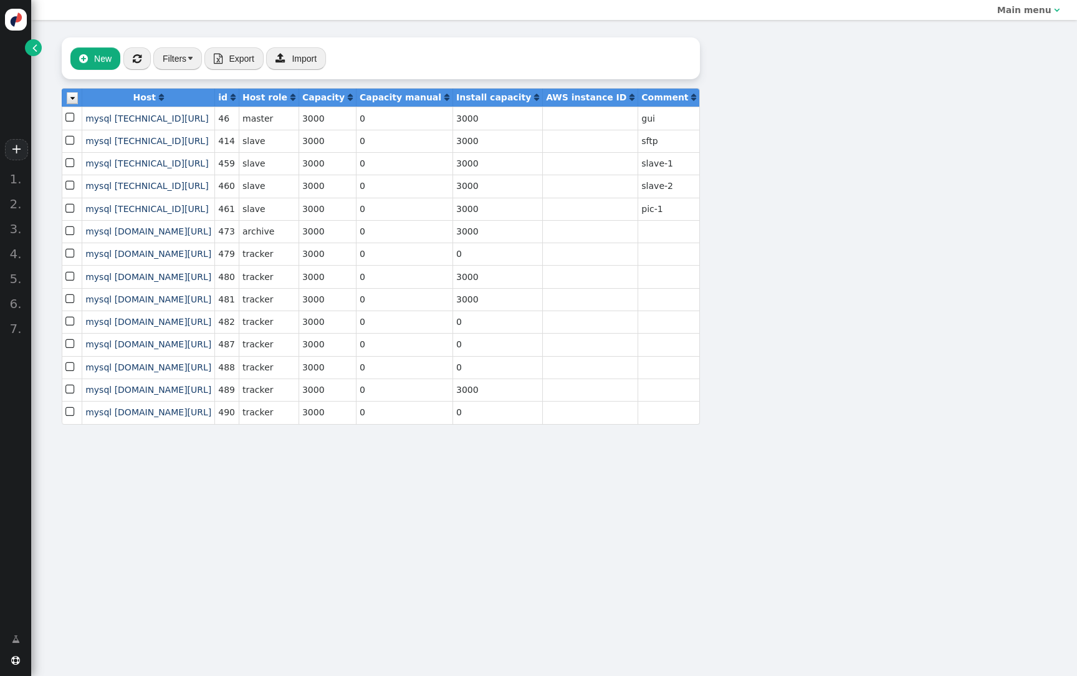
click at [35, 53] on span "" at bounding box center [34, 47] width 5 height 13
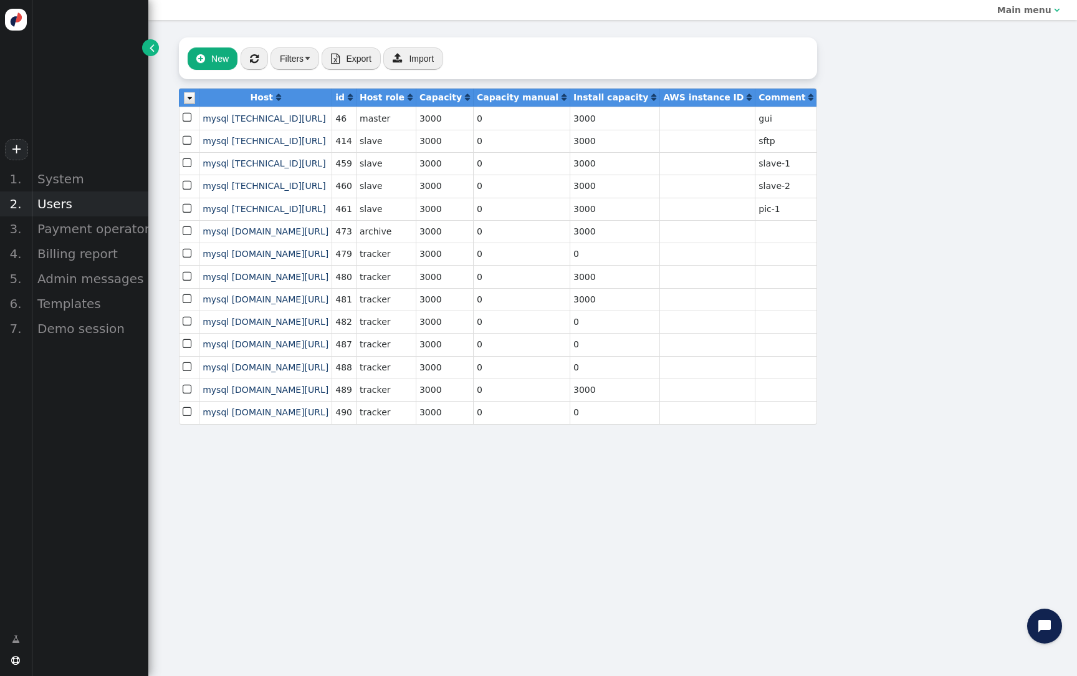
click at [58, 207] on div "Users" at bounding box center [89, 203] width 117 height 25
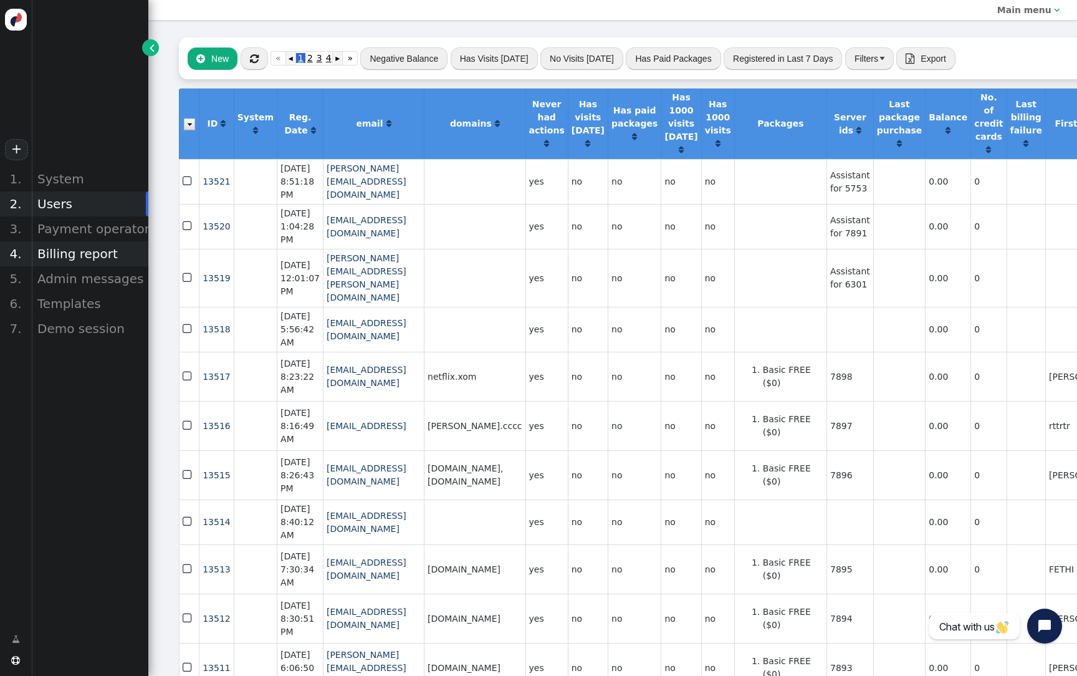
click at [82, 256] on div "Billing report" at bounding box center [89, 253] width 117 height 25
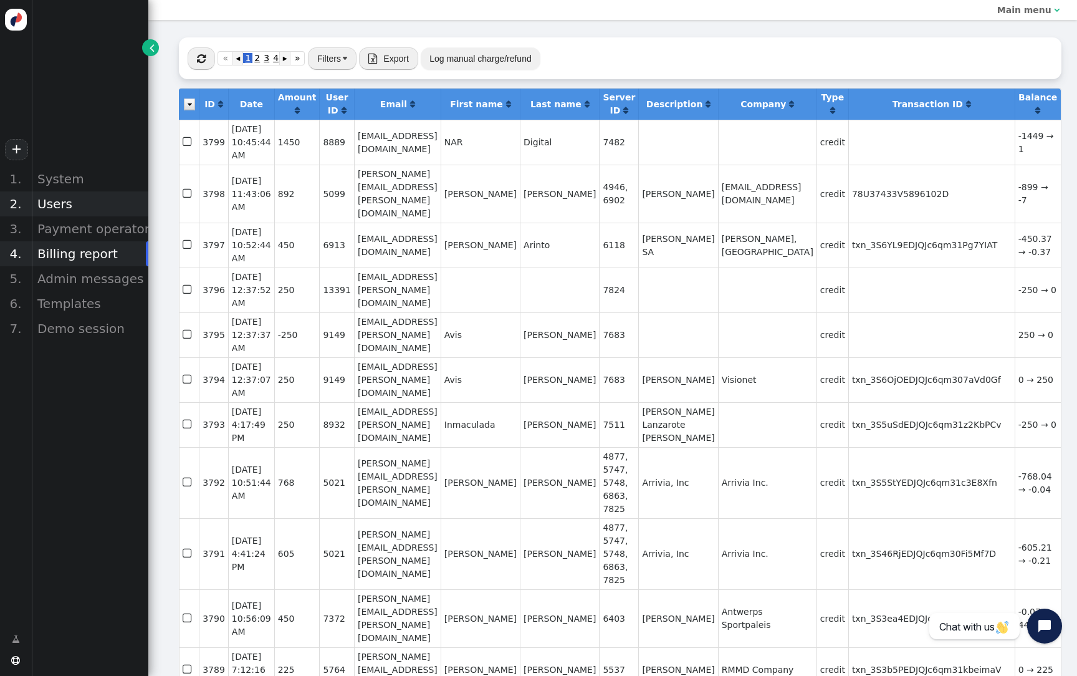
click at [39, 199] on div "Users" at bounding box center [89, 203] width 117 height 25
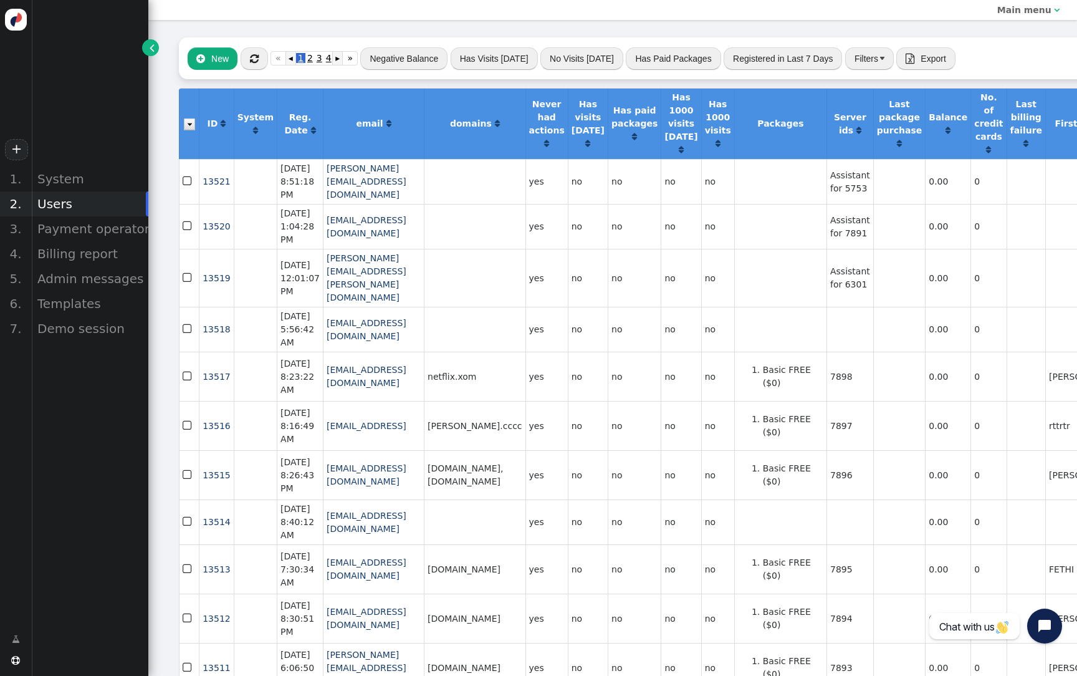
click at [383, 60] on button "Negative Balance" at bounding box center [403, 58] width 87 height 22
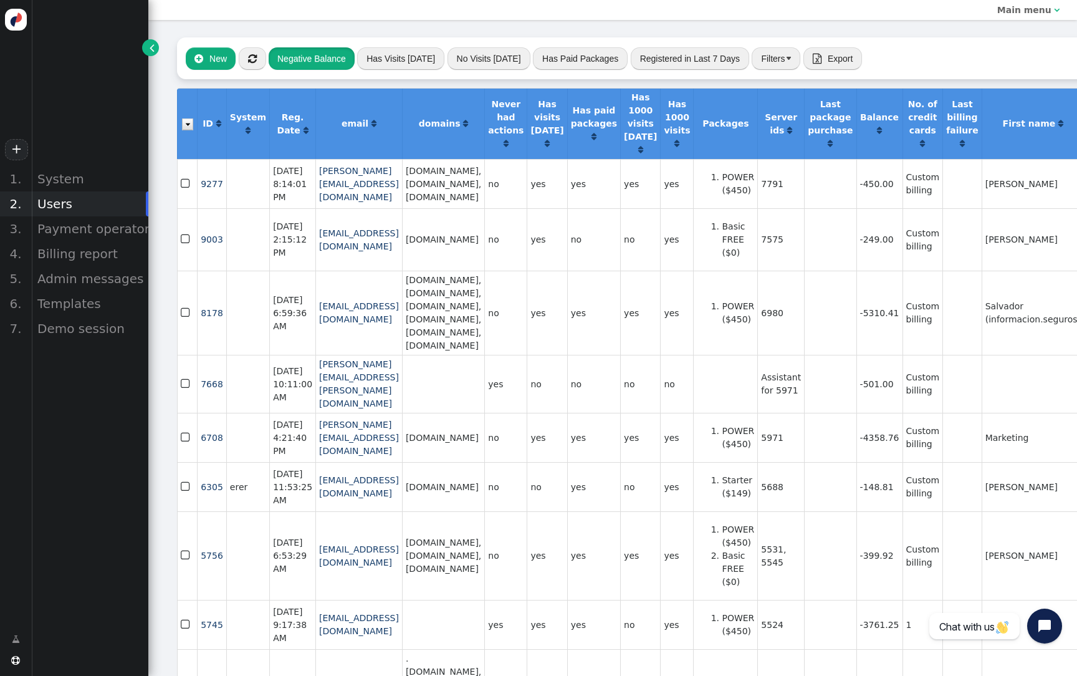
scroll to position [0, 2]
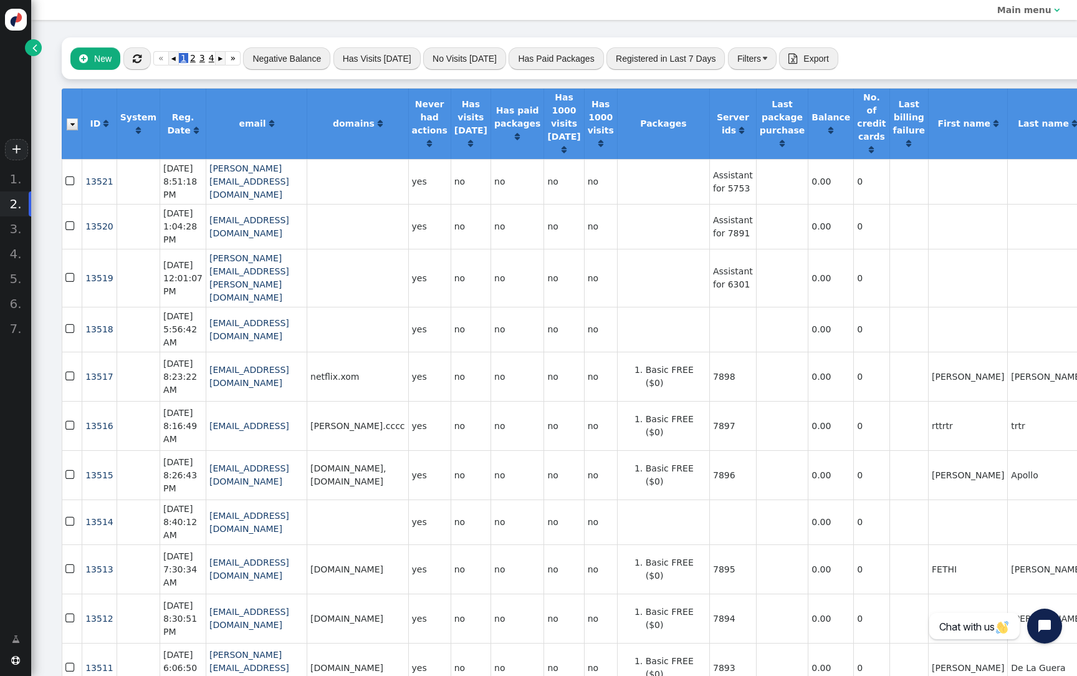
click at [40, 49] on link "" at bounding box center [33, 47] width 17 height 17
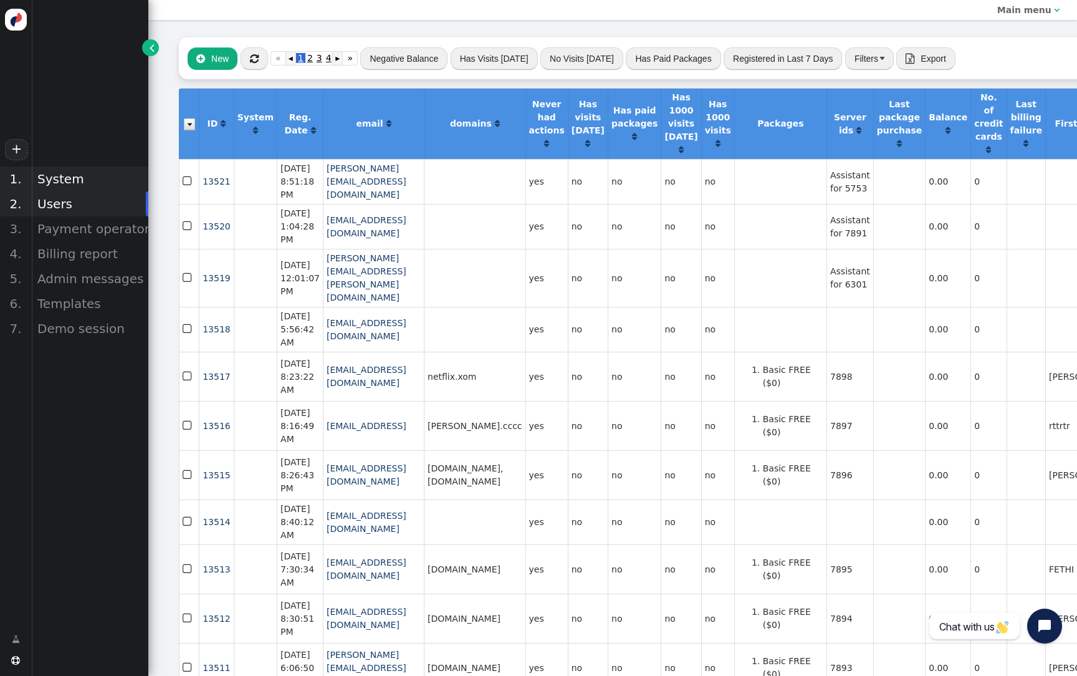
click at [65, 183] on div "System" at bounding box center [89, 178] width 117 height 25
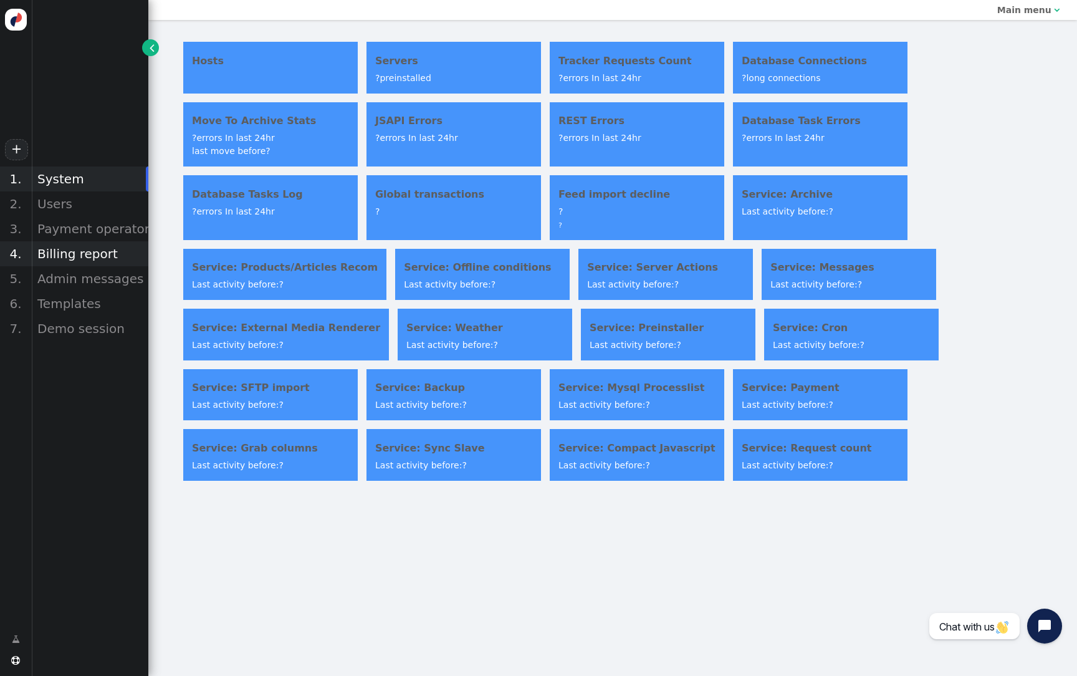
click at [74, 252] on div "Billing report" at bounding box center [89, 253] width 117 height 25
